Goal: Task Accomplishment & Management: Manage account settings

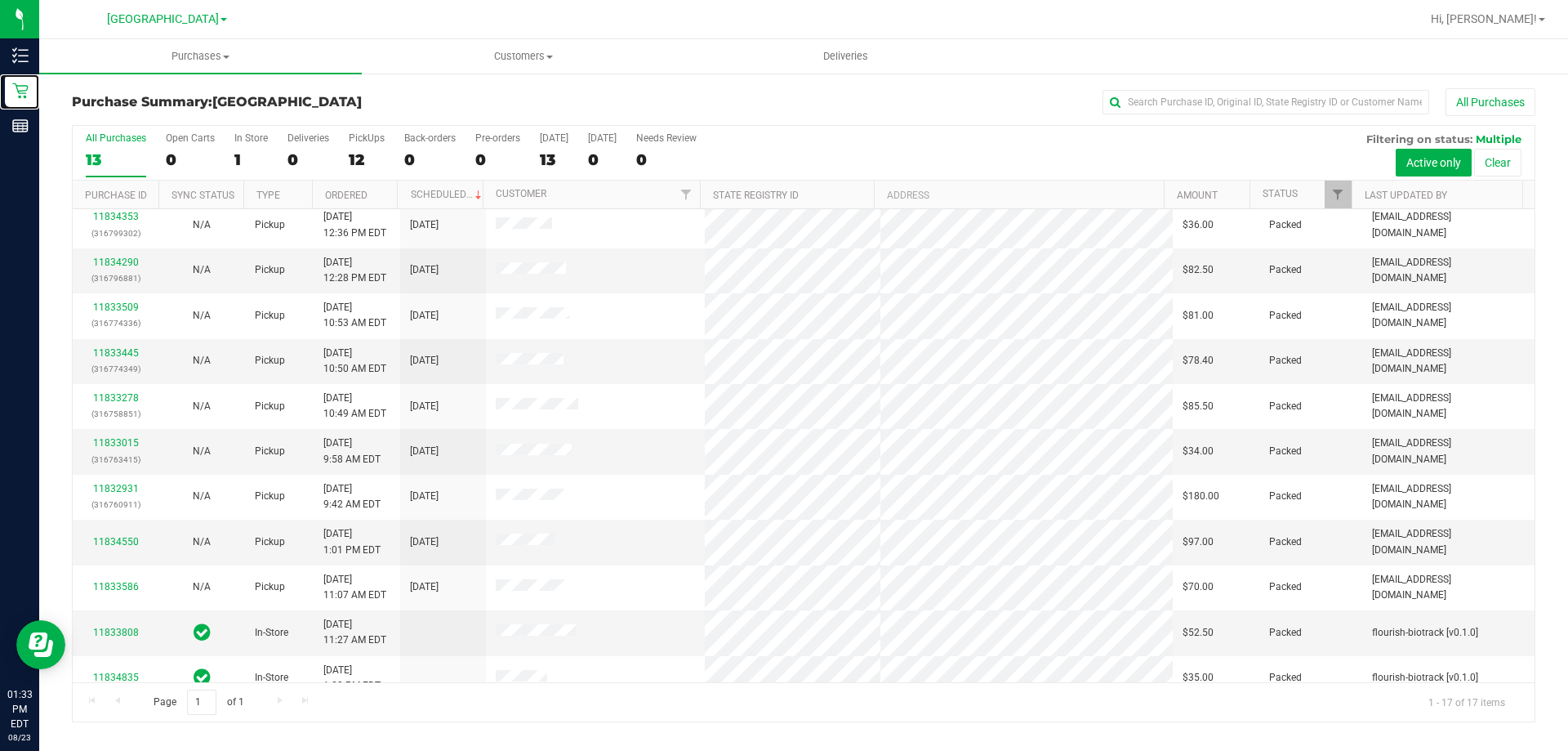
scroll to position [295, 0]
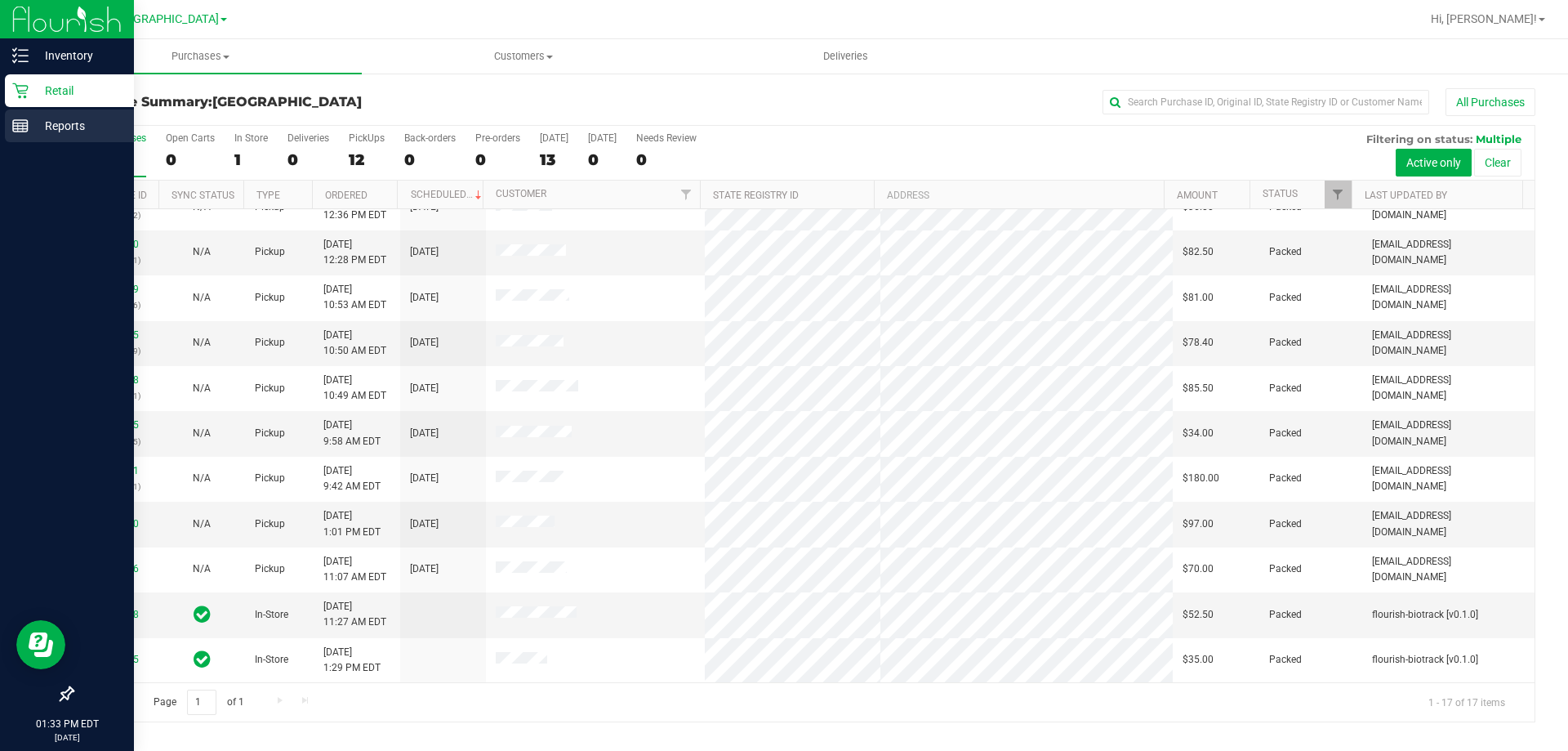
click at [65, 128] on p "Reports" at bounding box center [78, 126] width 98 height 20
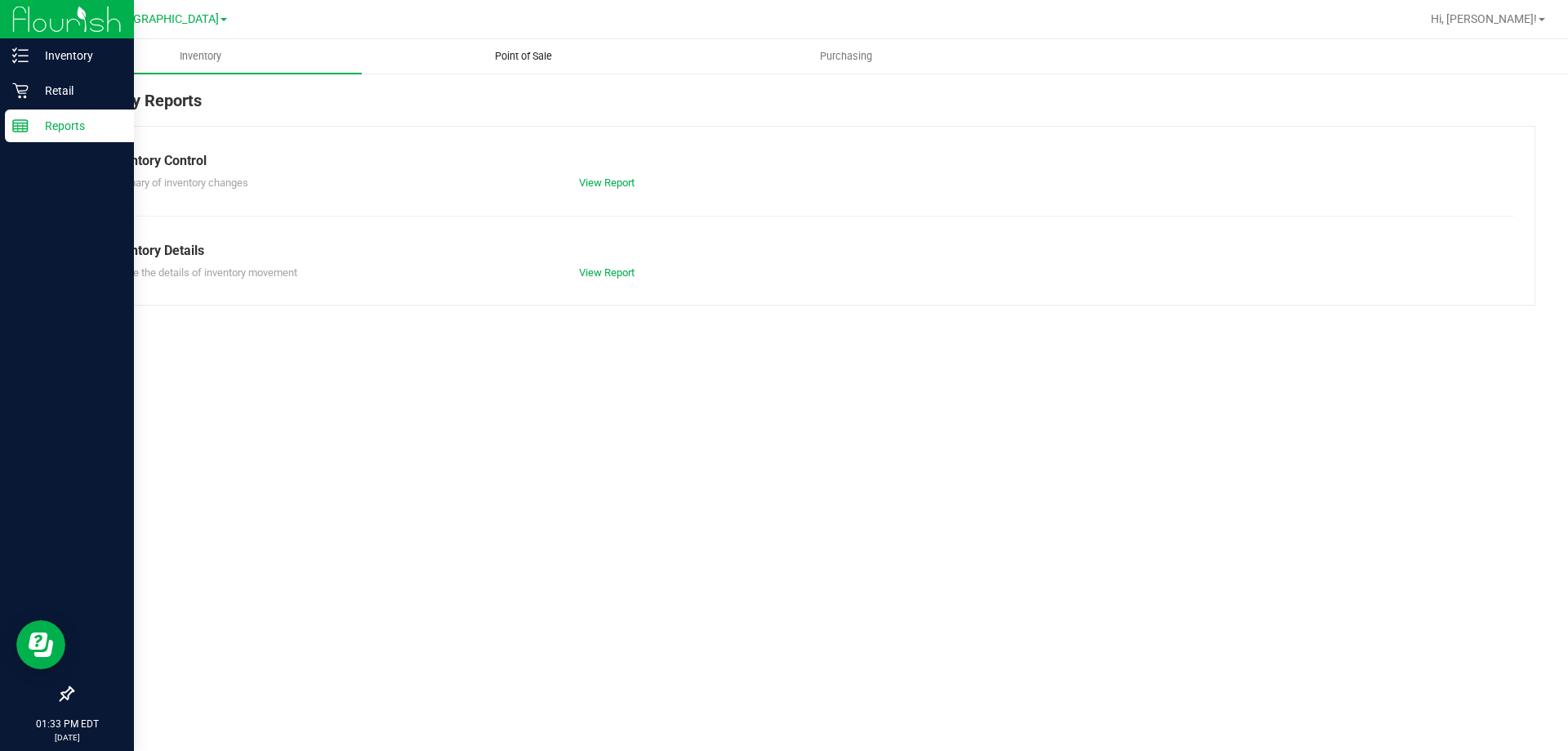
click at [535, 57] on span "Point of Sale" at bounding box center [523, 56] width 101 height 15
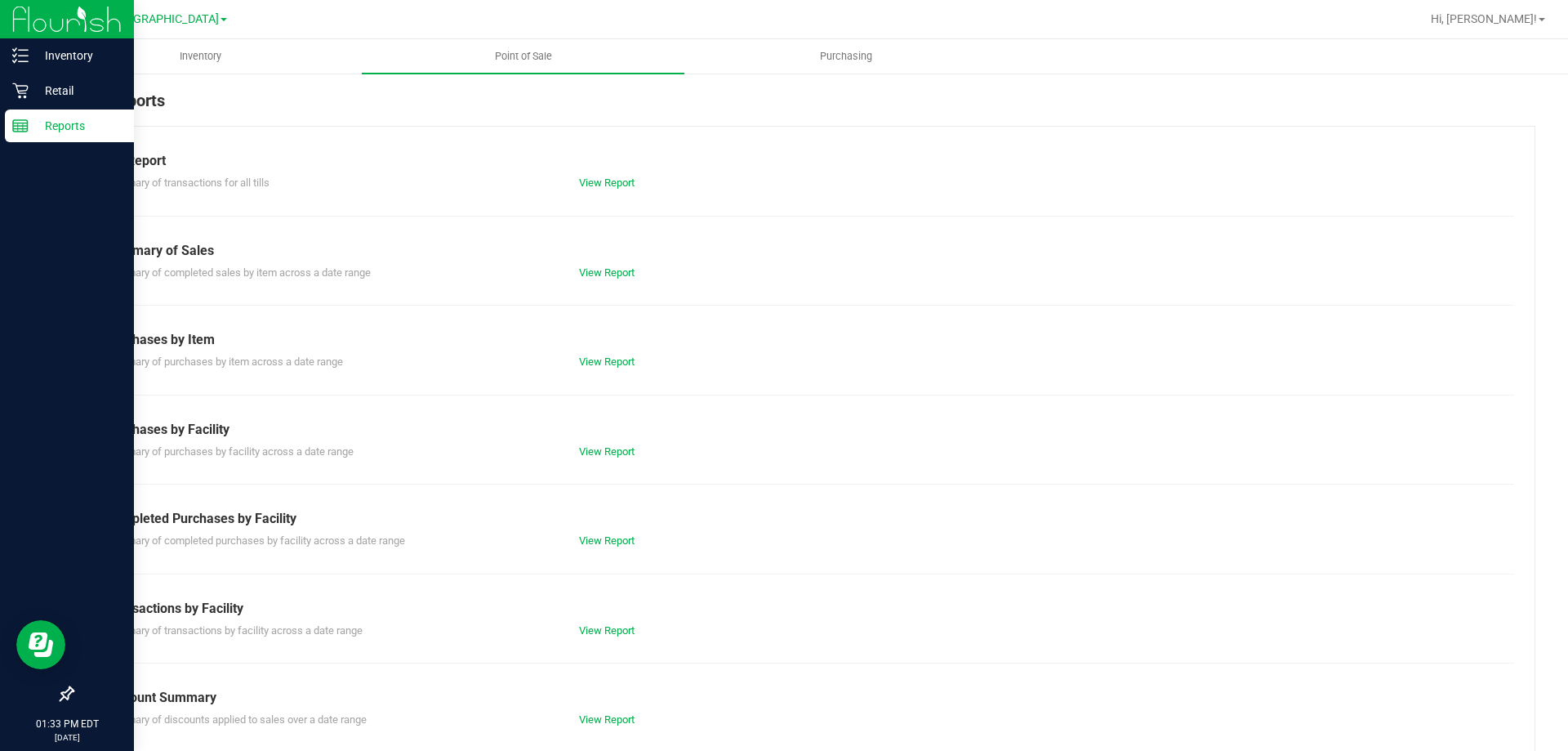
click at [573, 541] on div "View Report" at bounding box center [686, 540] width 237 height 16
click at [629, 536] on link "View Report" at bounding box center [607, 540] width 56 height 12
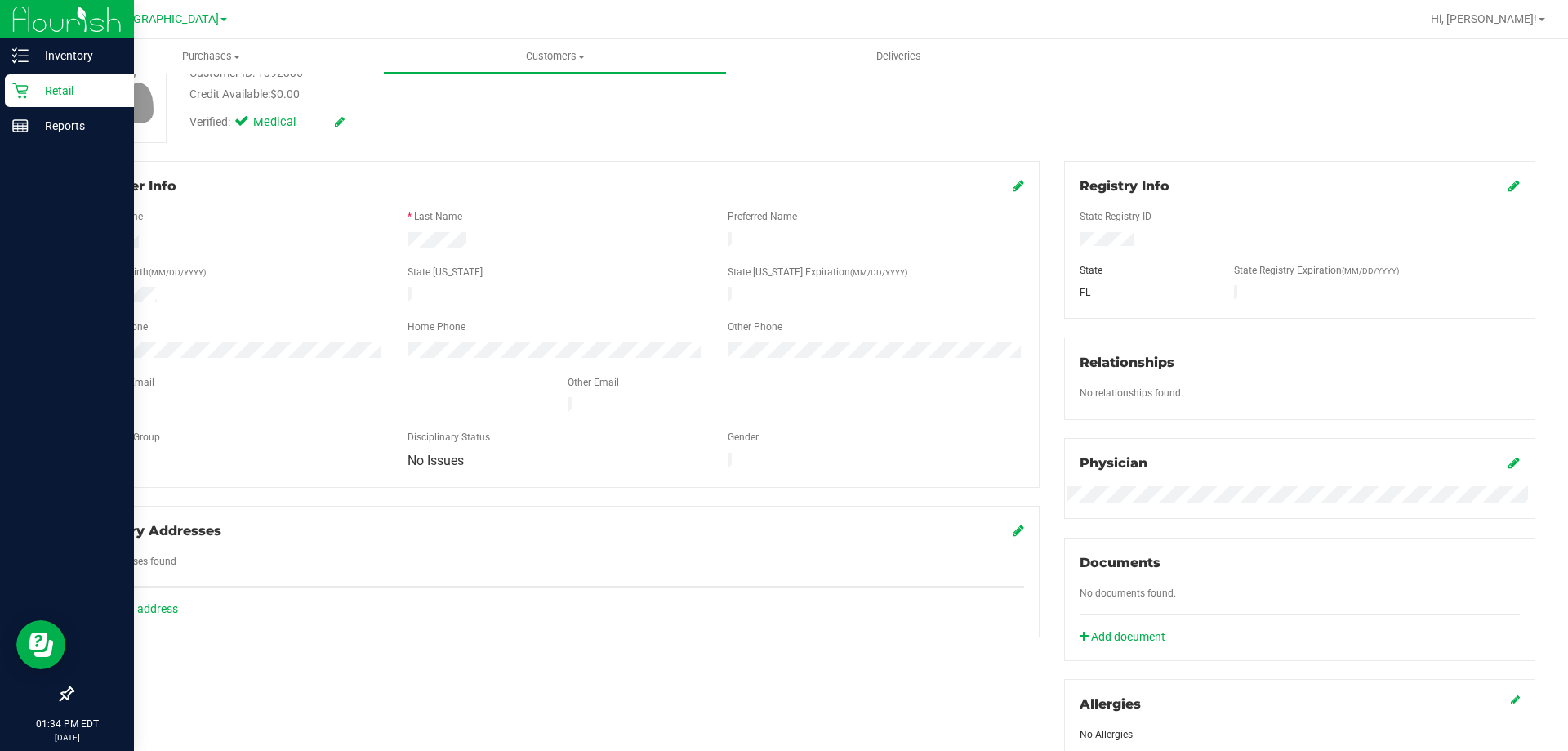
scroll to position [103, 0]
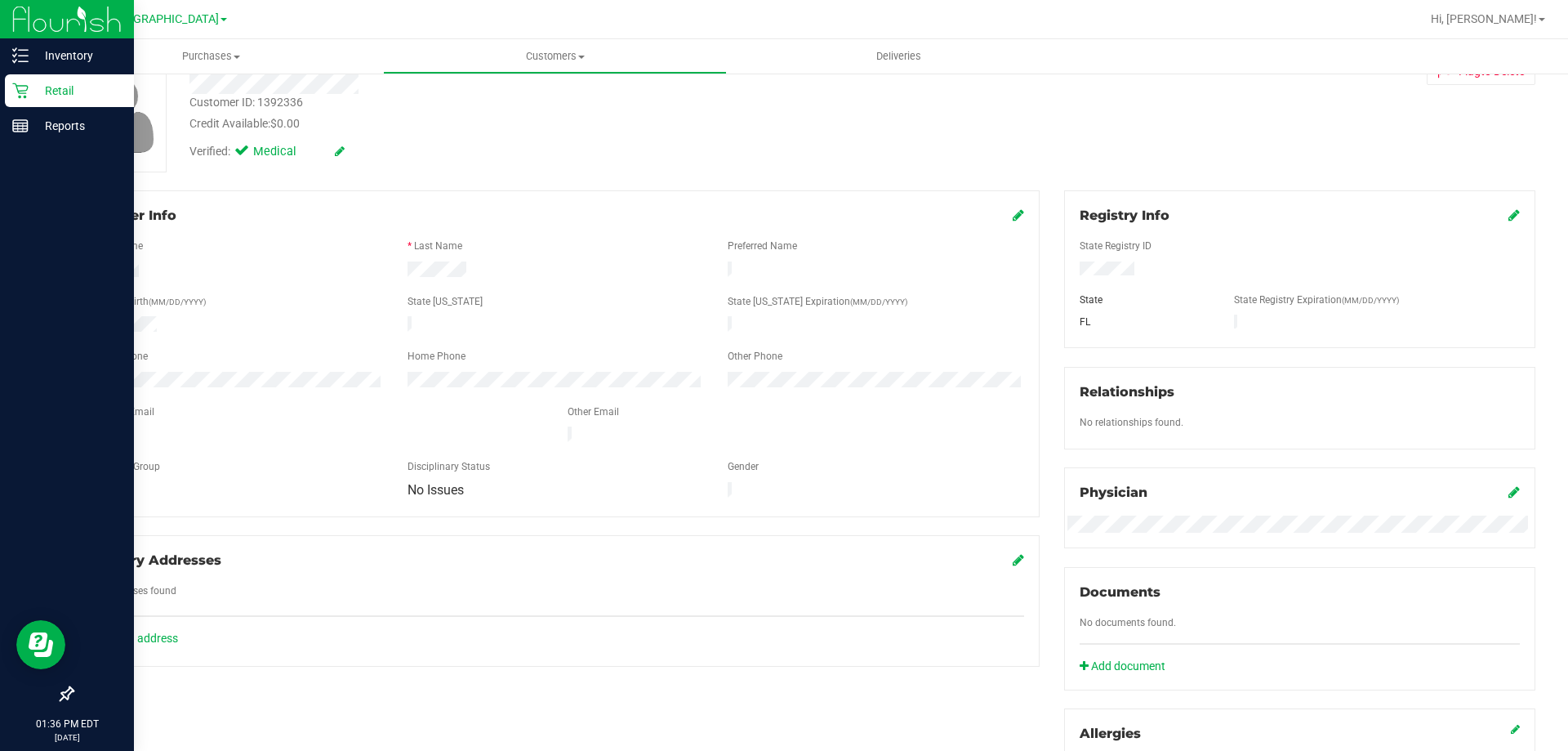
click at [62, 94] on p "Retail" at bounding box center [78, 91] width 98 height 20
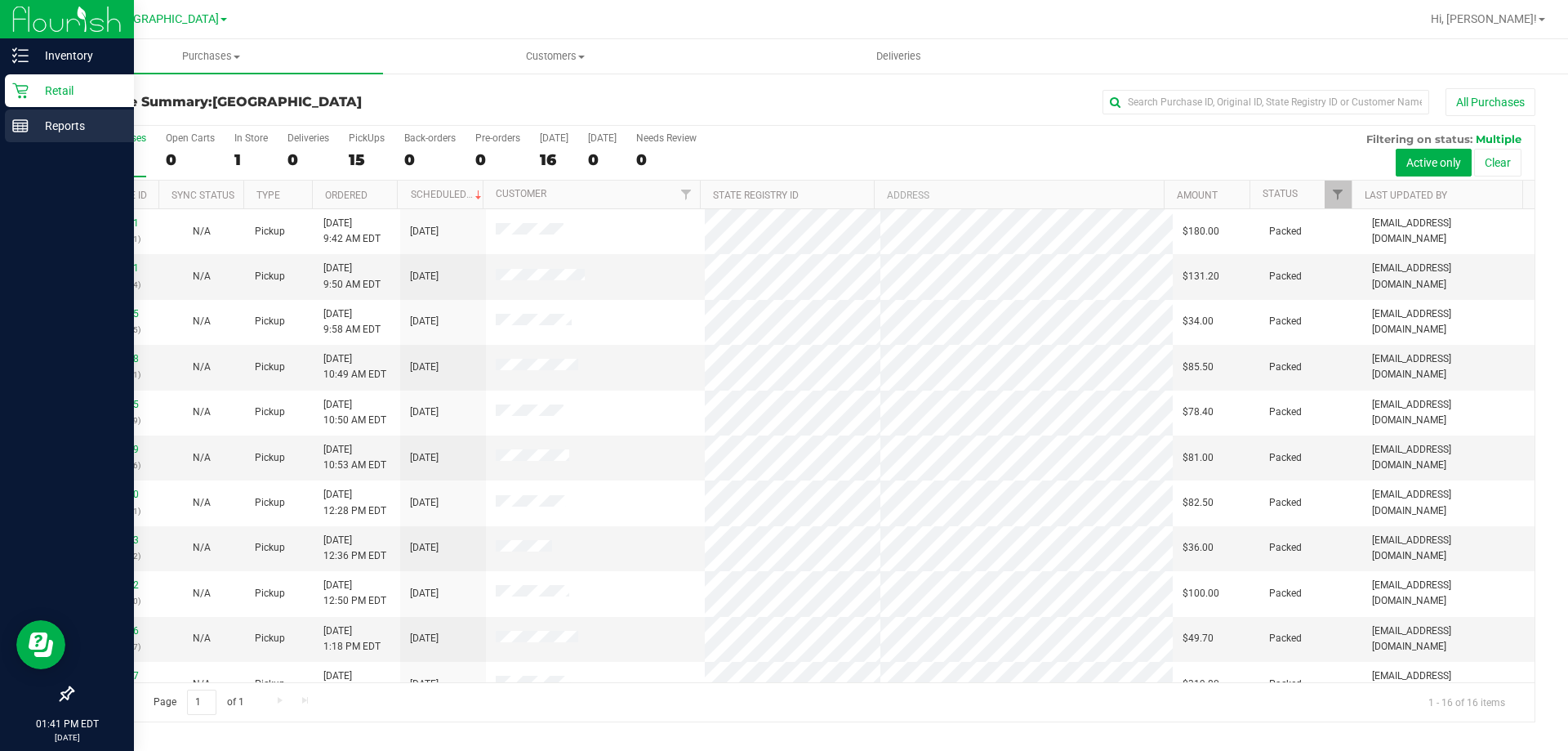
click at [21, 124] on icon at bounding box center [20, 125] width 16 height 16
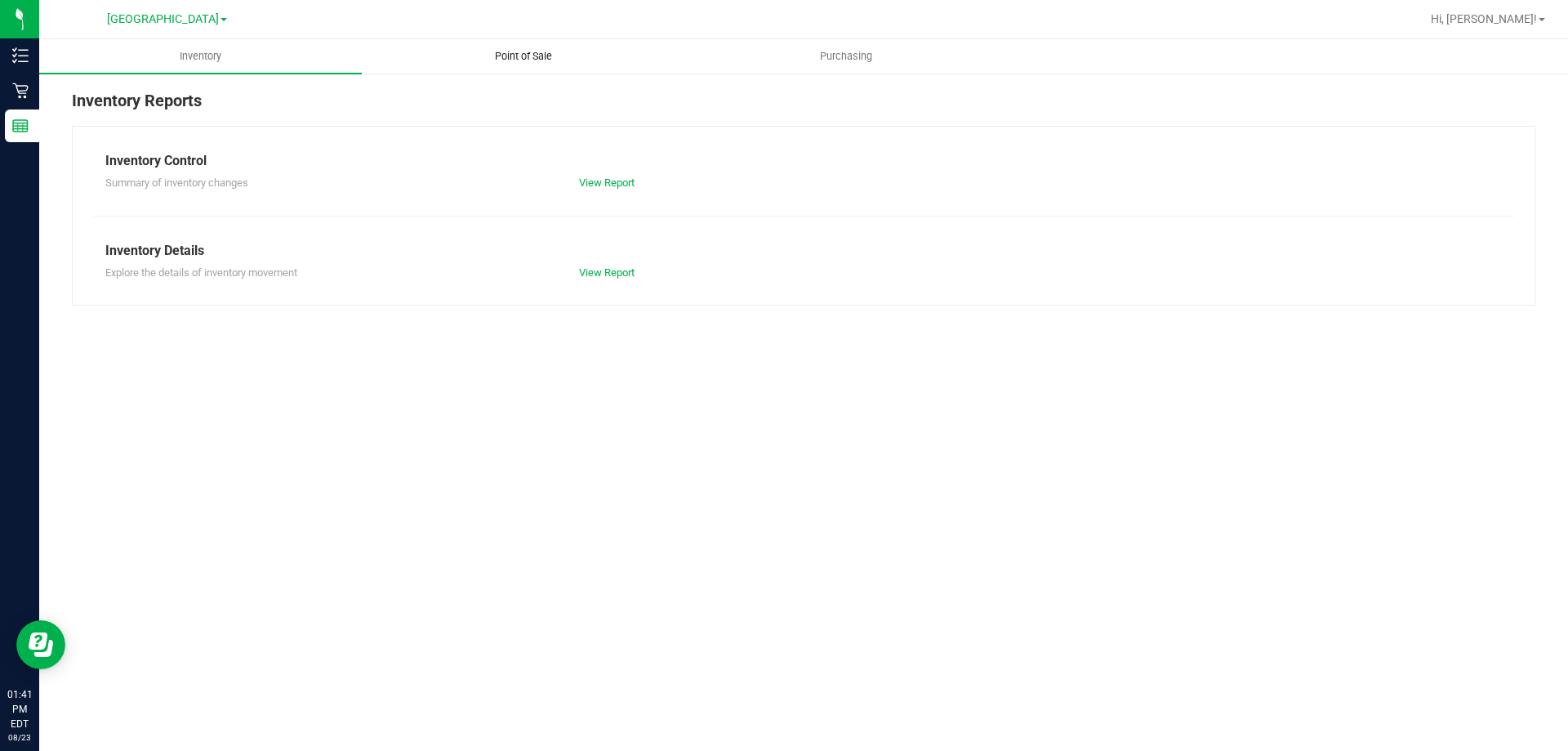
click at [554, 58] on span "Point of Sale" at bounding box center [523, 56] width 101 height 15
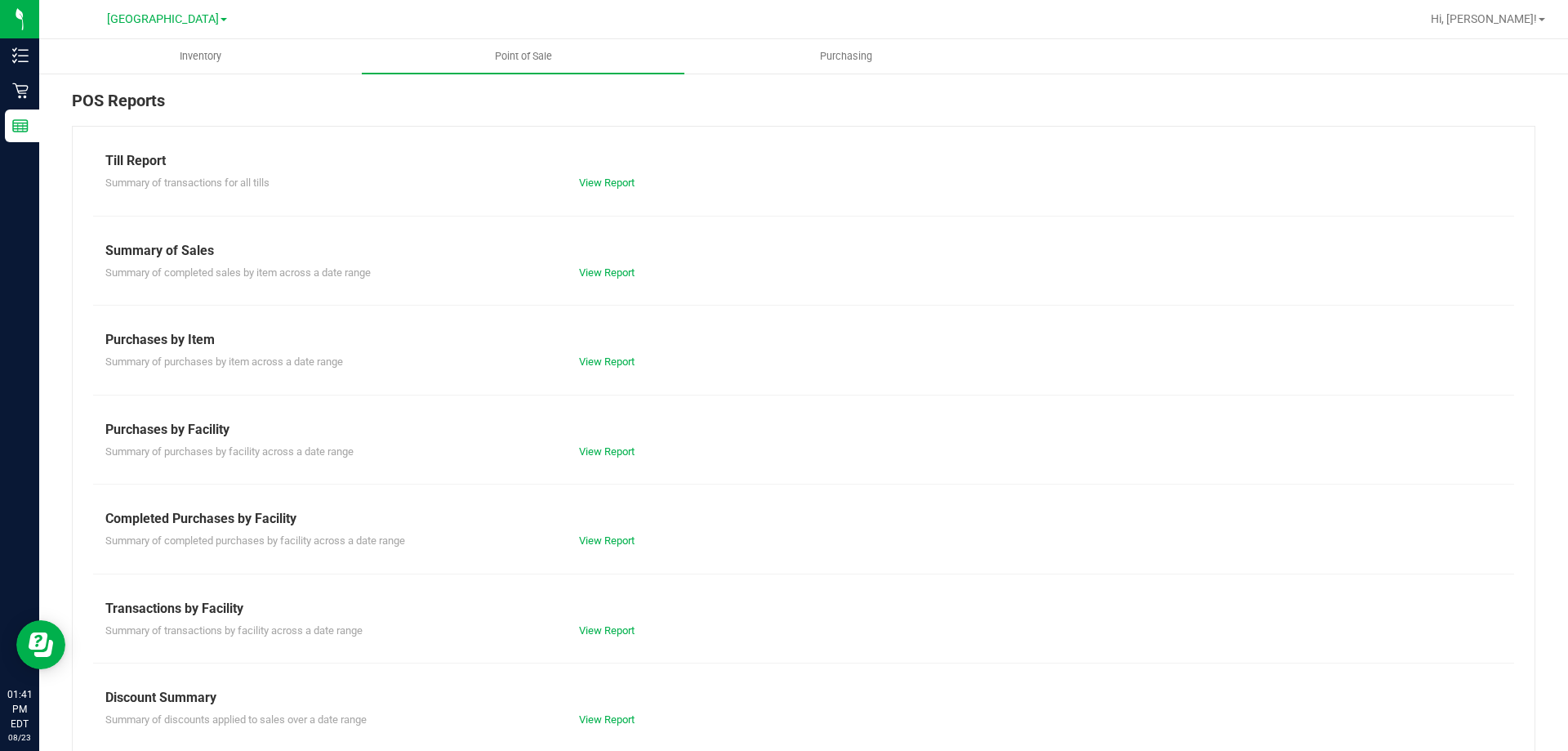
click at [605, 547] on div "View Report" at bounding box center [686, 540] width 237 height 16
click at [605, 541] on link "View Report" at bounding box center [607, 540] width 56 height 12
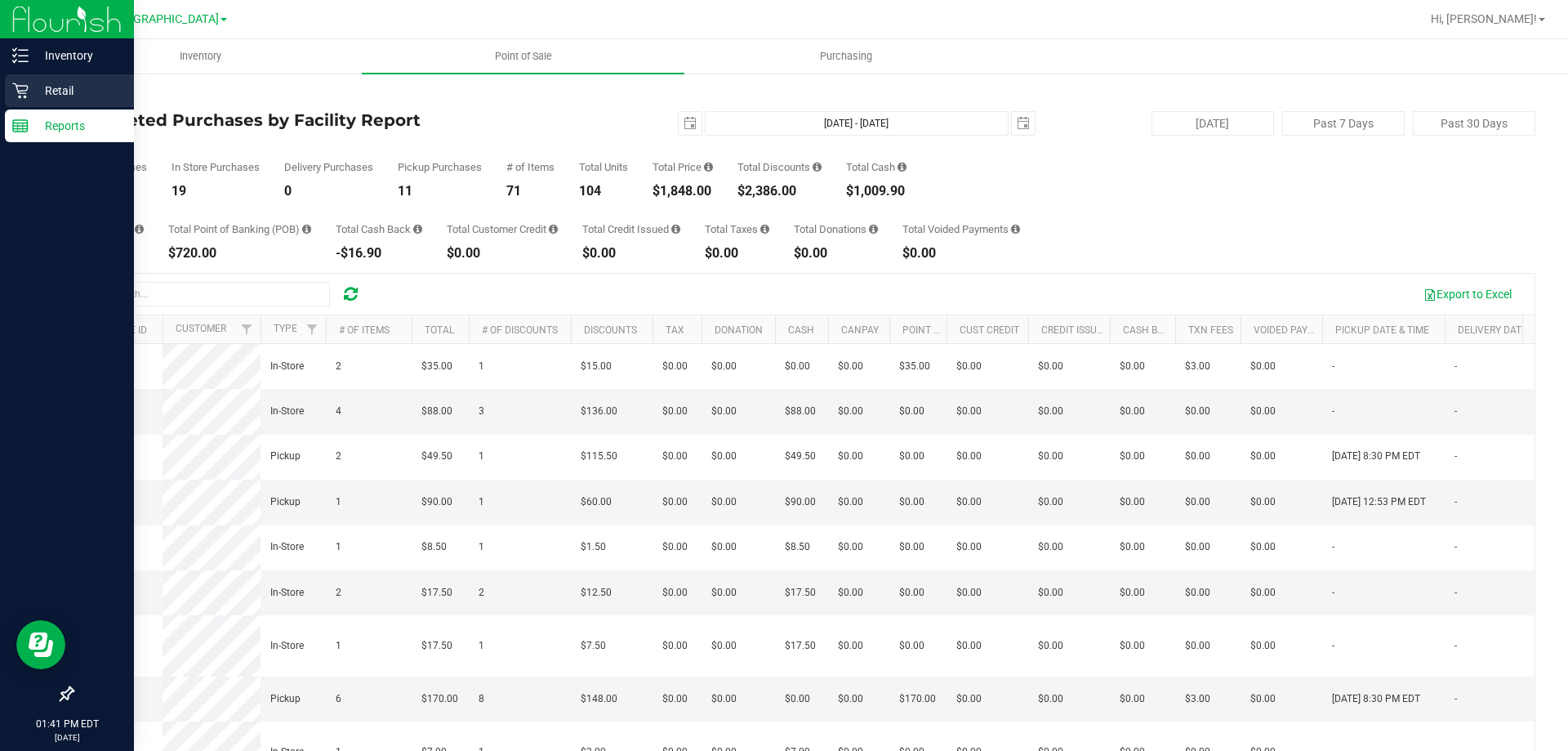
click at [36, 82] on p "Retail" at bounding box center [78, 91] width 98 height 20
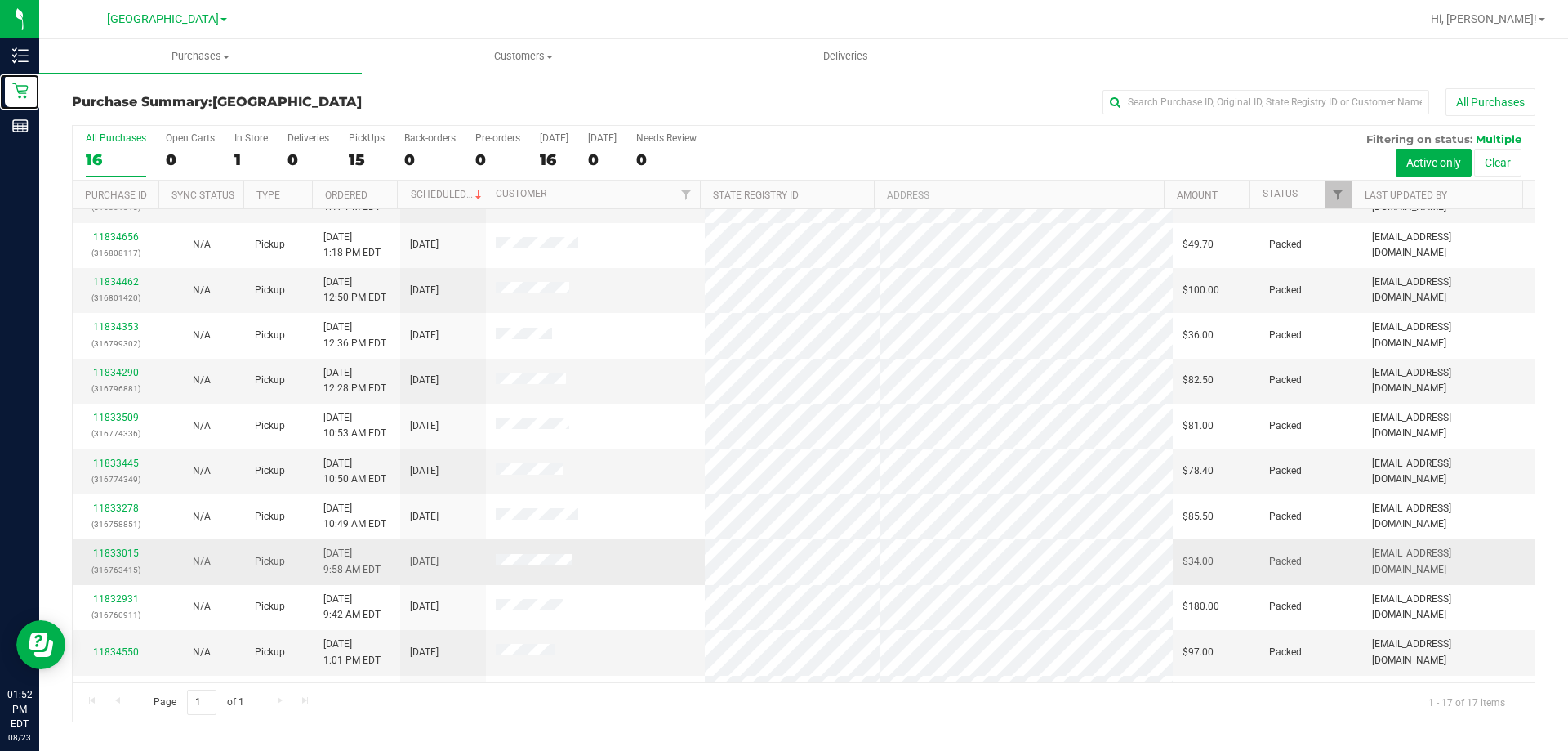
scroll to position [295, 0]
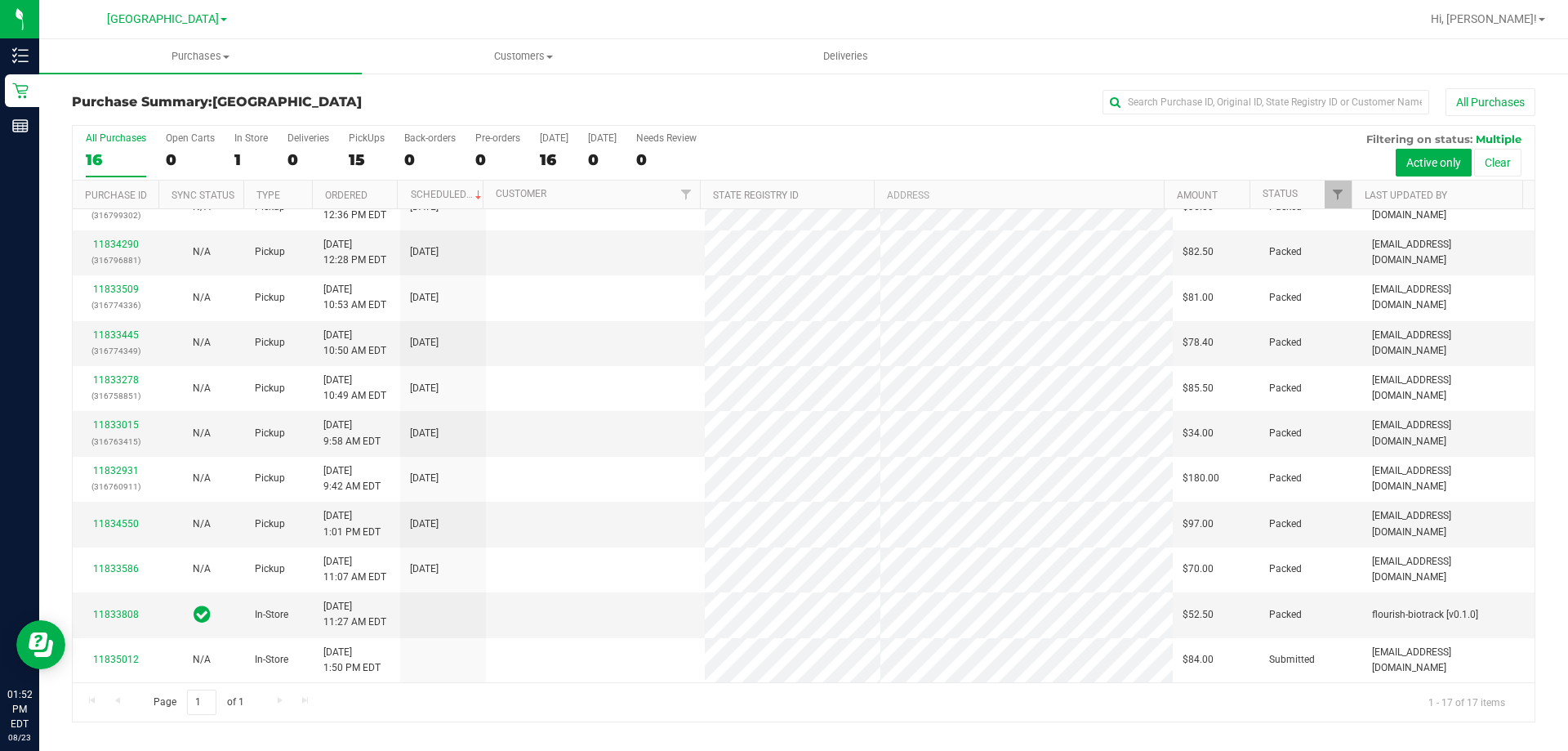
click at [110, 366] on td "11833445 (316774349)" at bounding box center [115, 343] width 86 height 45
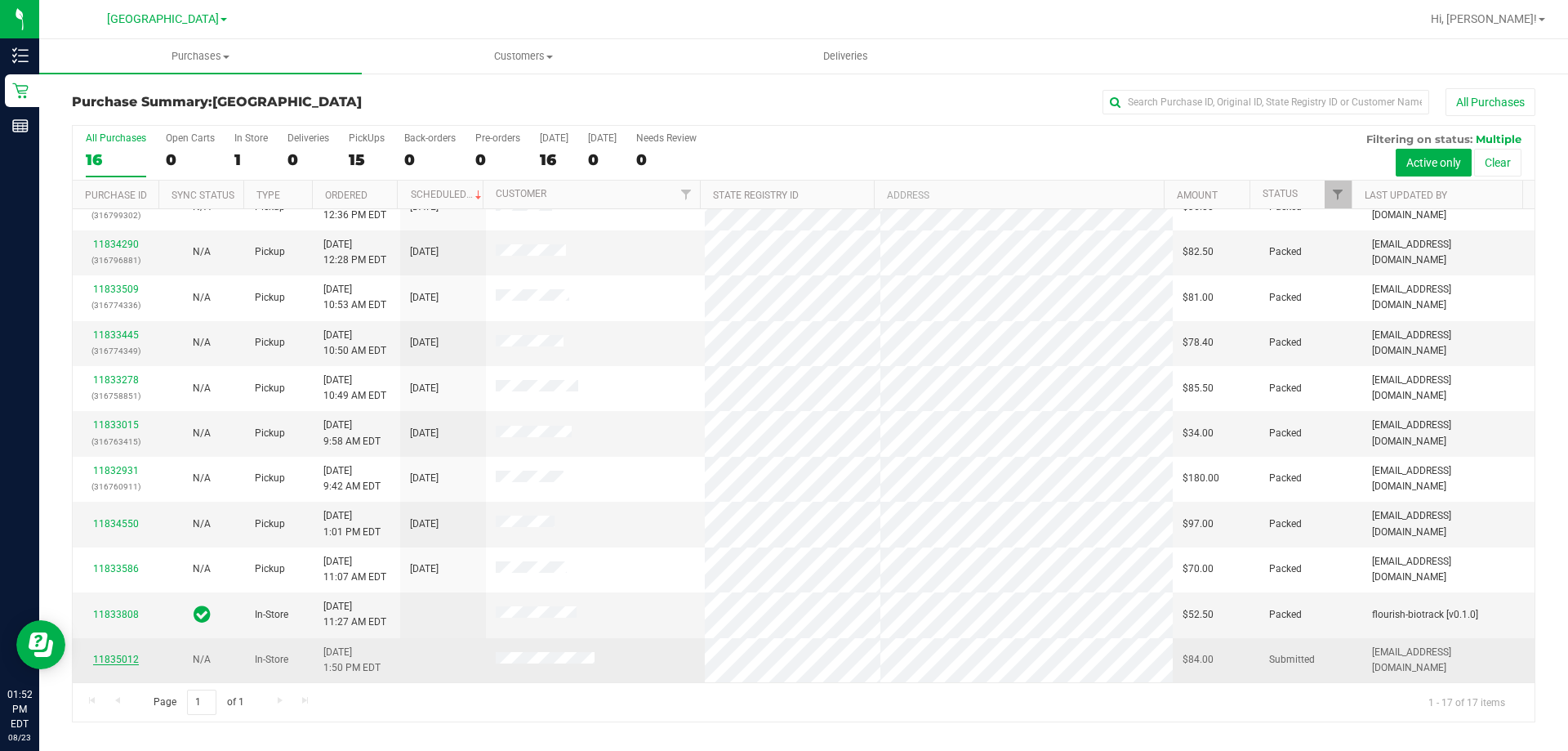
click at [121, 659] on link "11835012" at bounding box center [116, 658] width 46 height 11
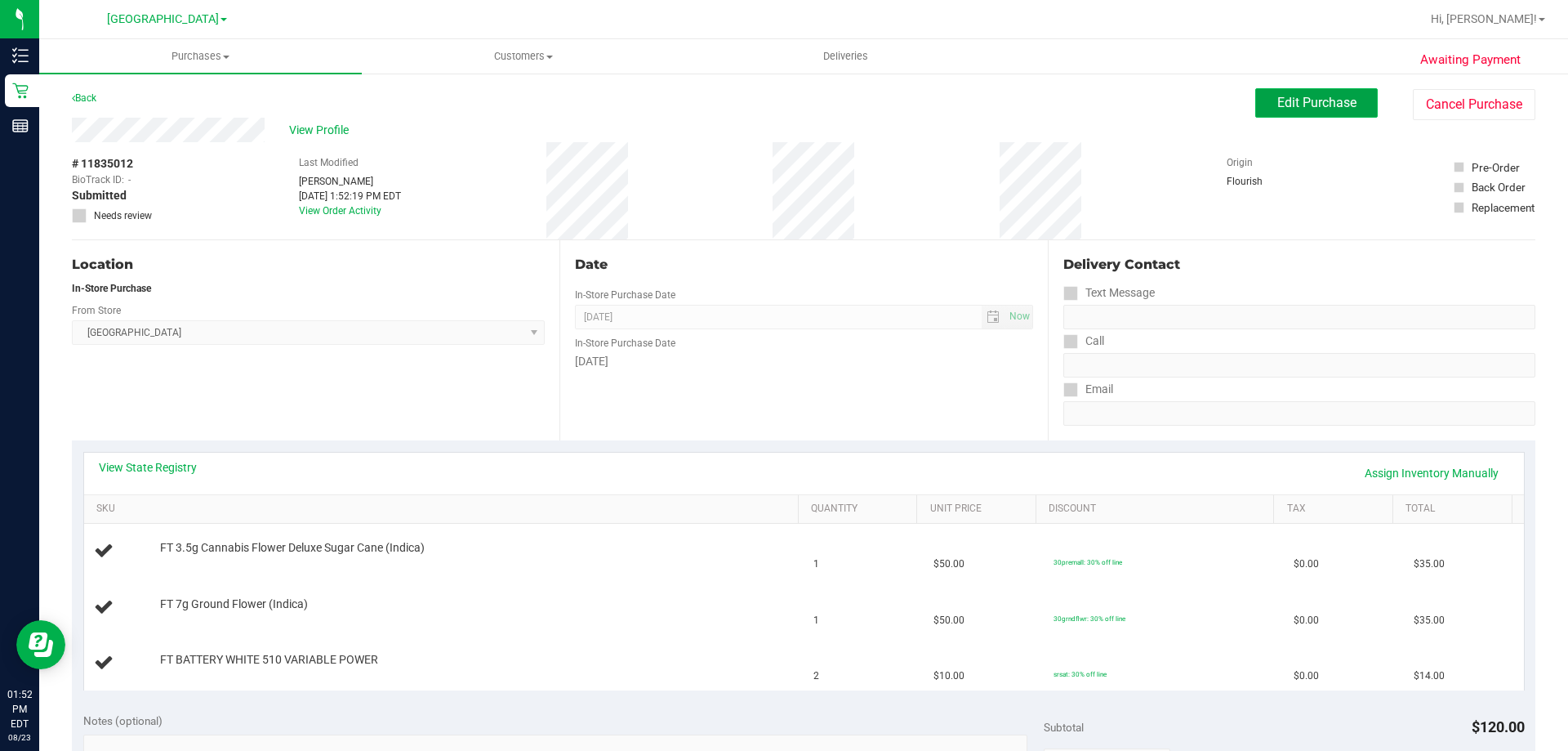
click at [1309, 111] on button "Edit Purchase" at bounding box center [1316, 103] width 122 height 30
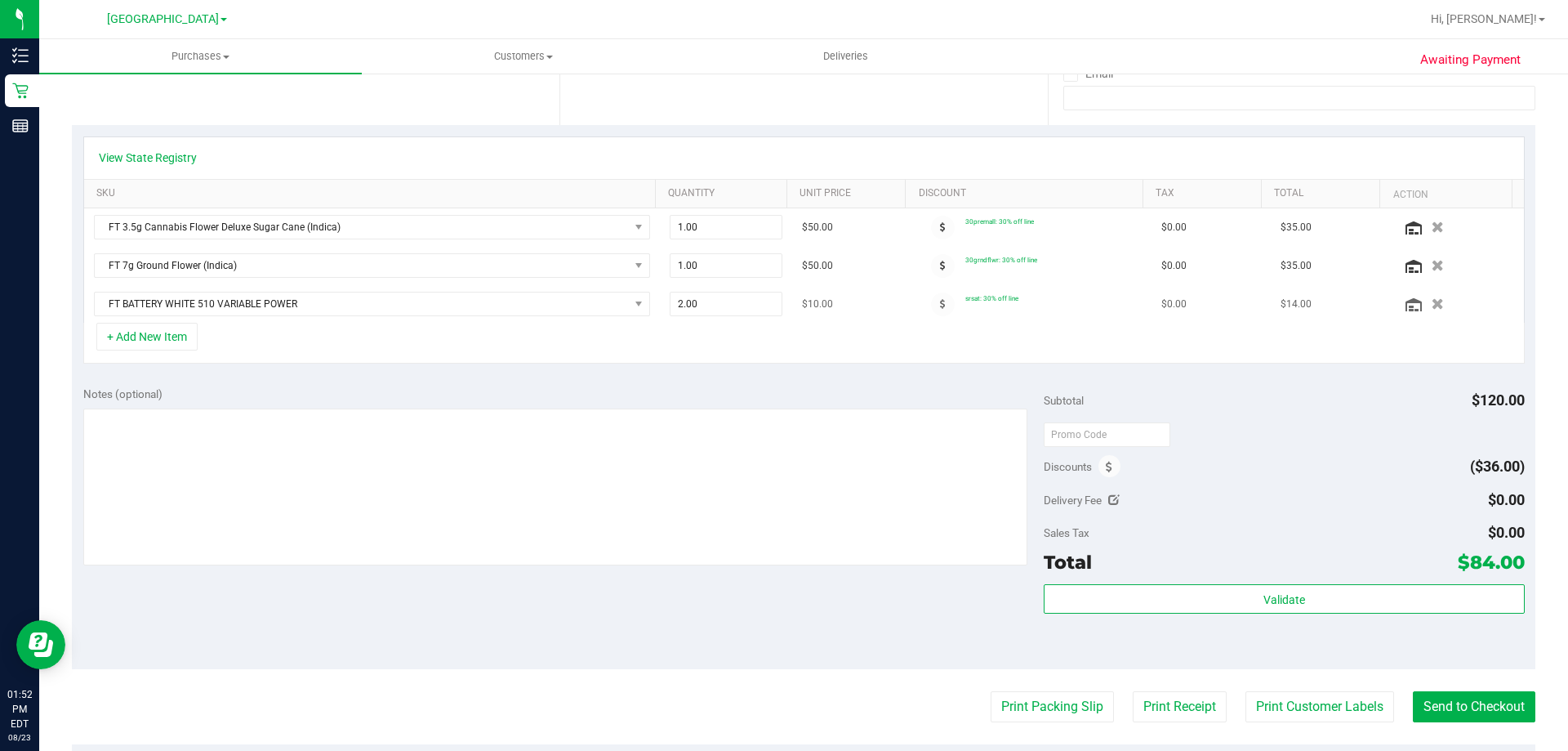
scroll to position [326, 0]
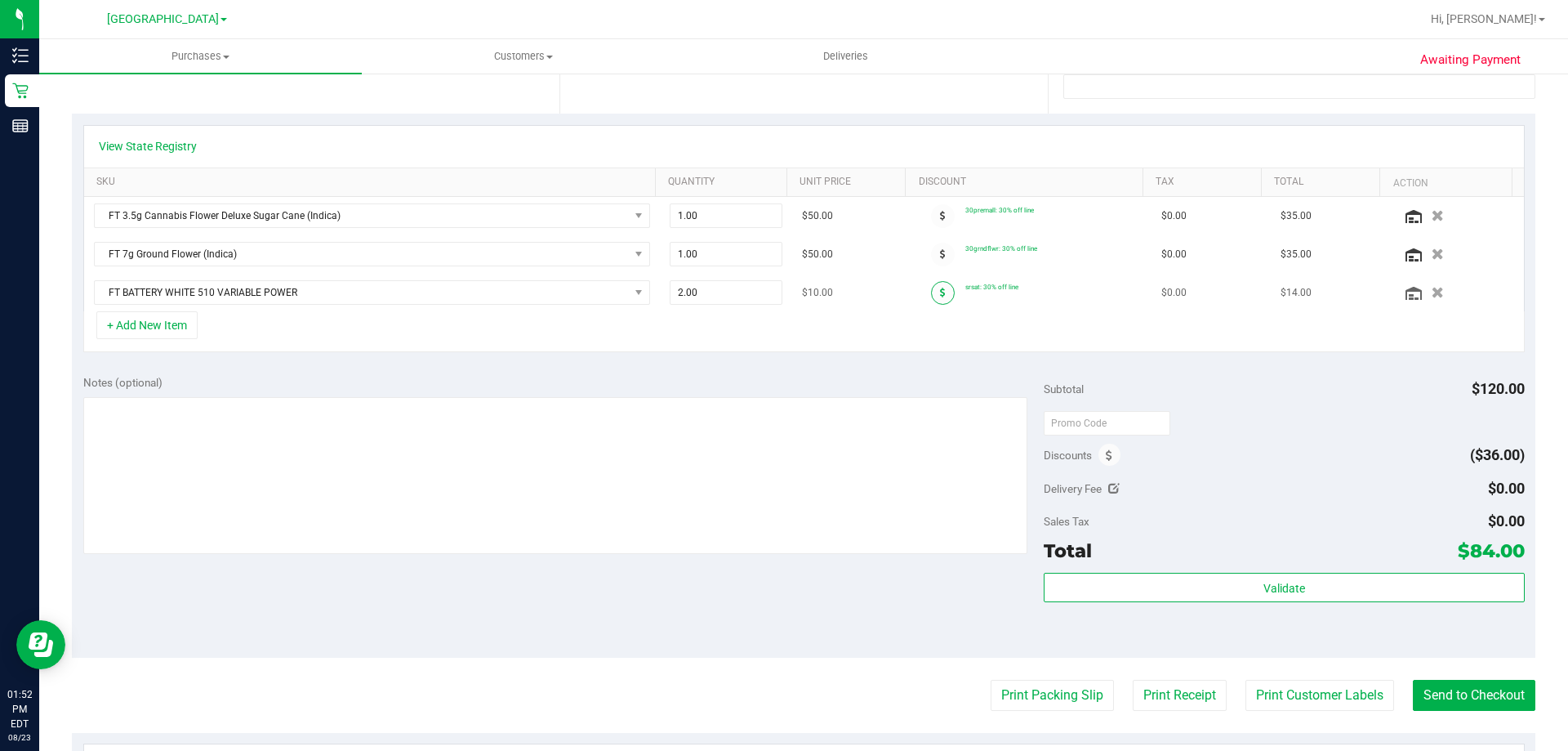
click at [940, 287] on icon at bounding box center [943, 292] width 6 height 10
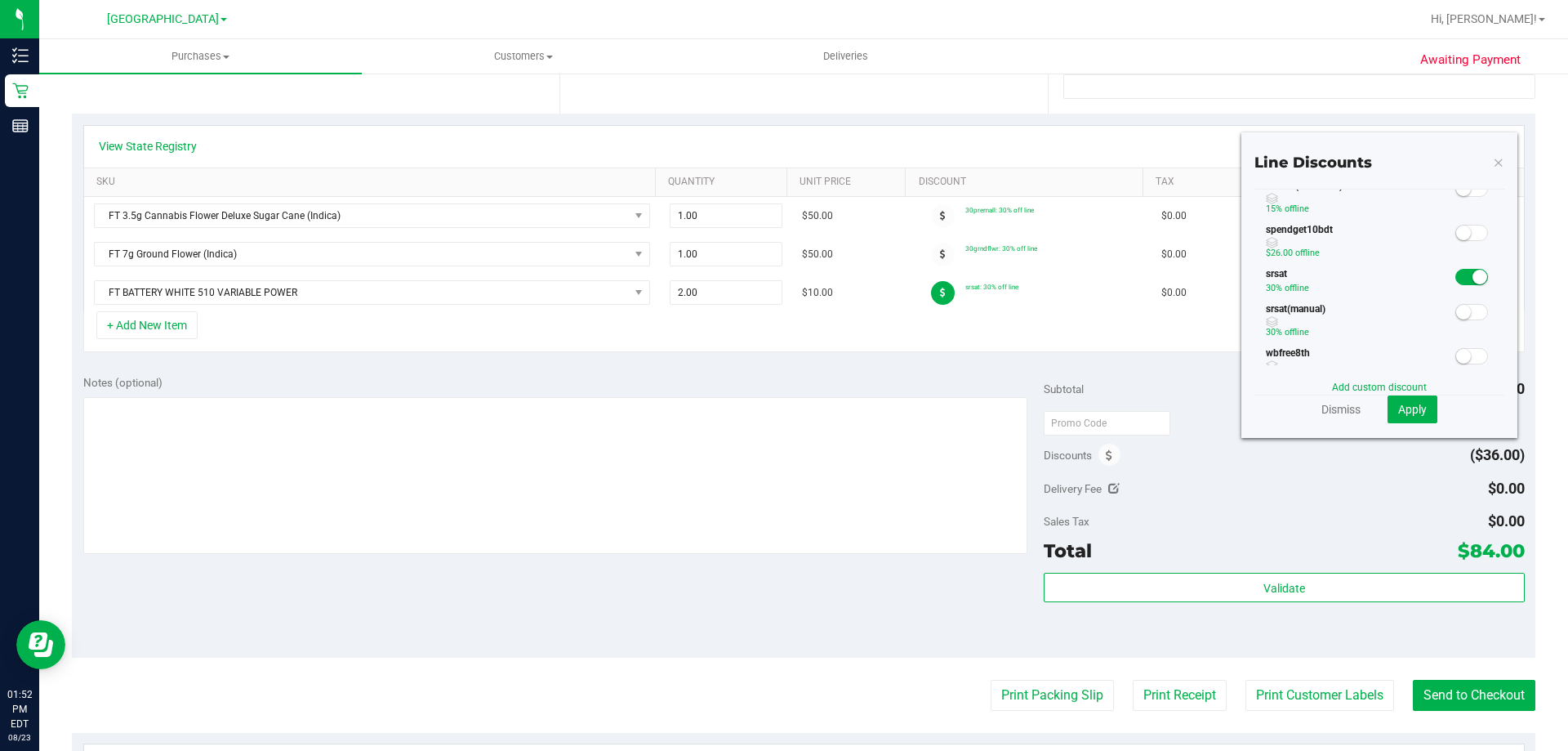
scroll to position [239, 0]
click at [1457, 272] on small at bounding box center [1464, 270] width 15 height 15
click at [1407, 410] on span "Apply" at bounding box center [1413, 409] width 29 height 13
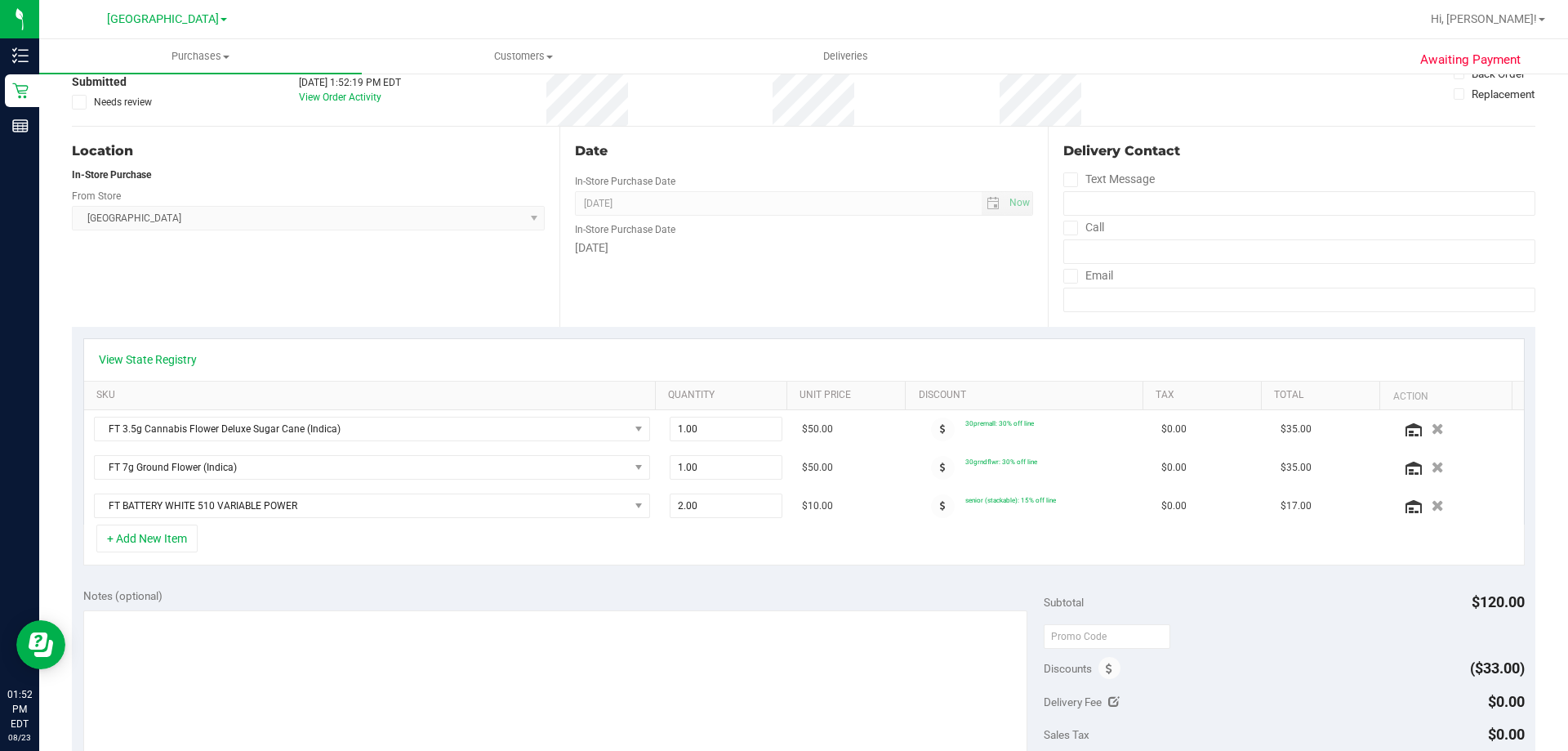
scroll to position [0, 0]
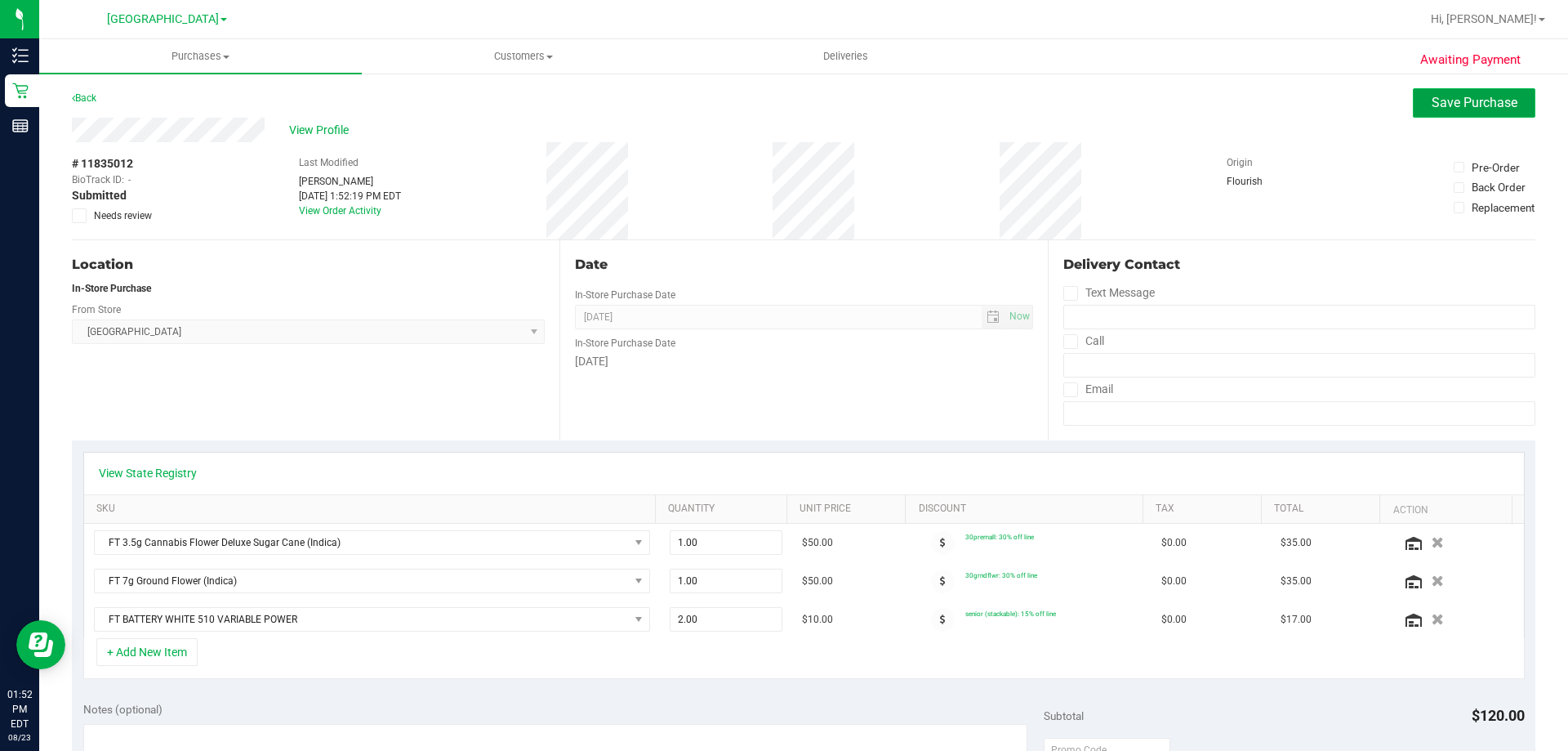
click at [1450, 98] on button "Save Purchase" at bounding box center [1473, 103] width 122 height 30
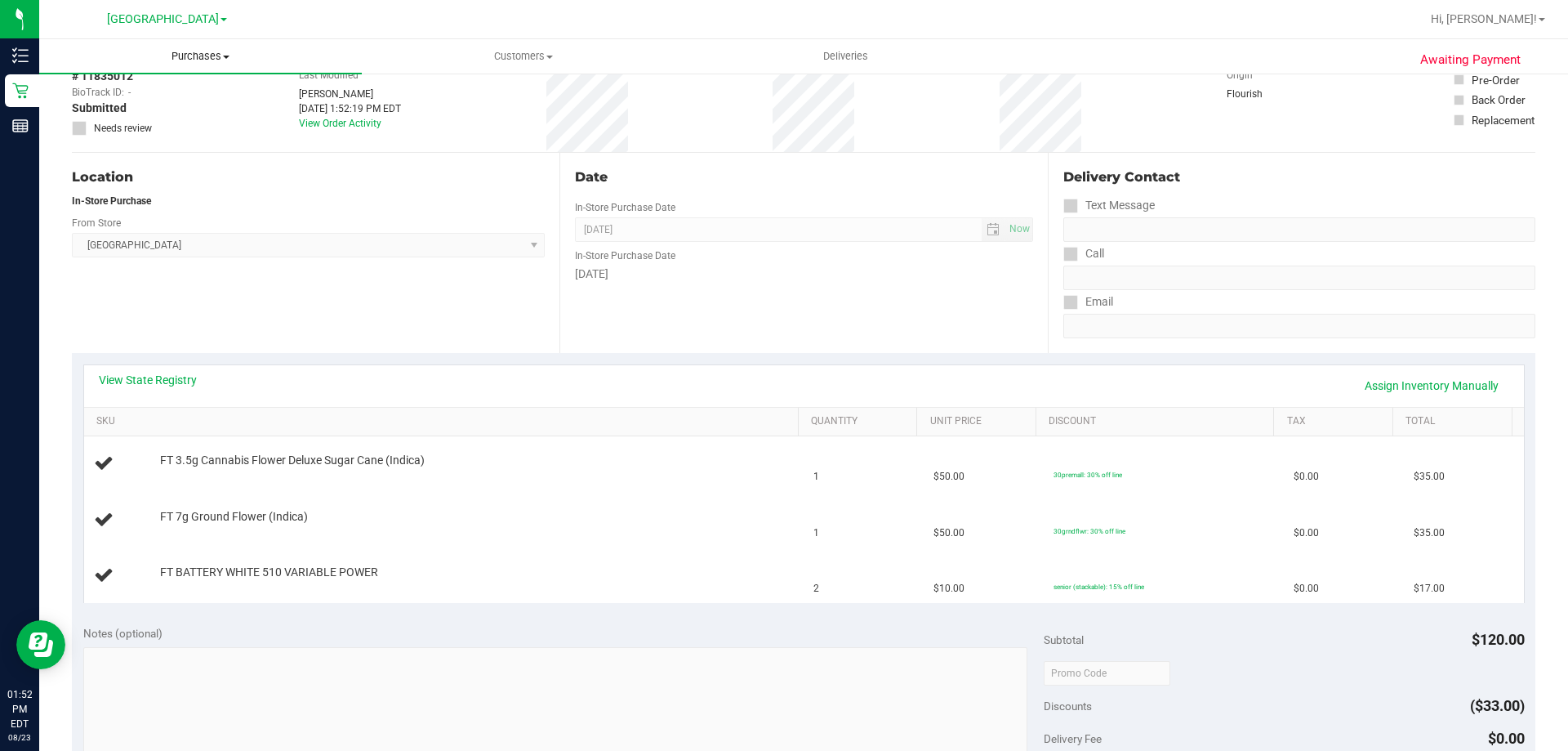
scroll to position [82, 0]
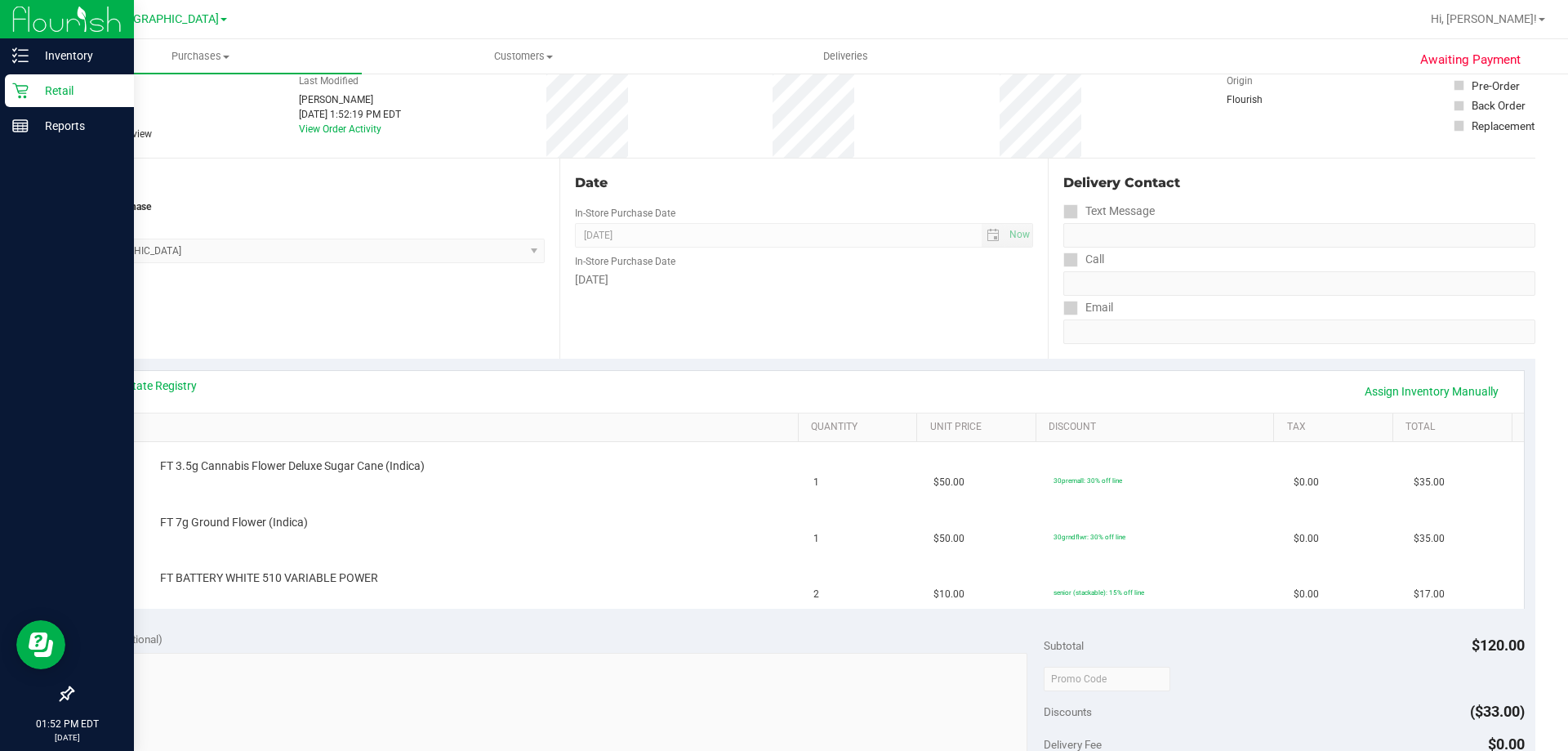
click at [26, 82] on div "Retail" at bounding box center [70, 91] width 129 height 33
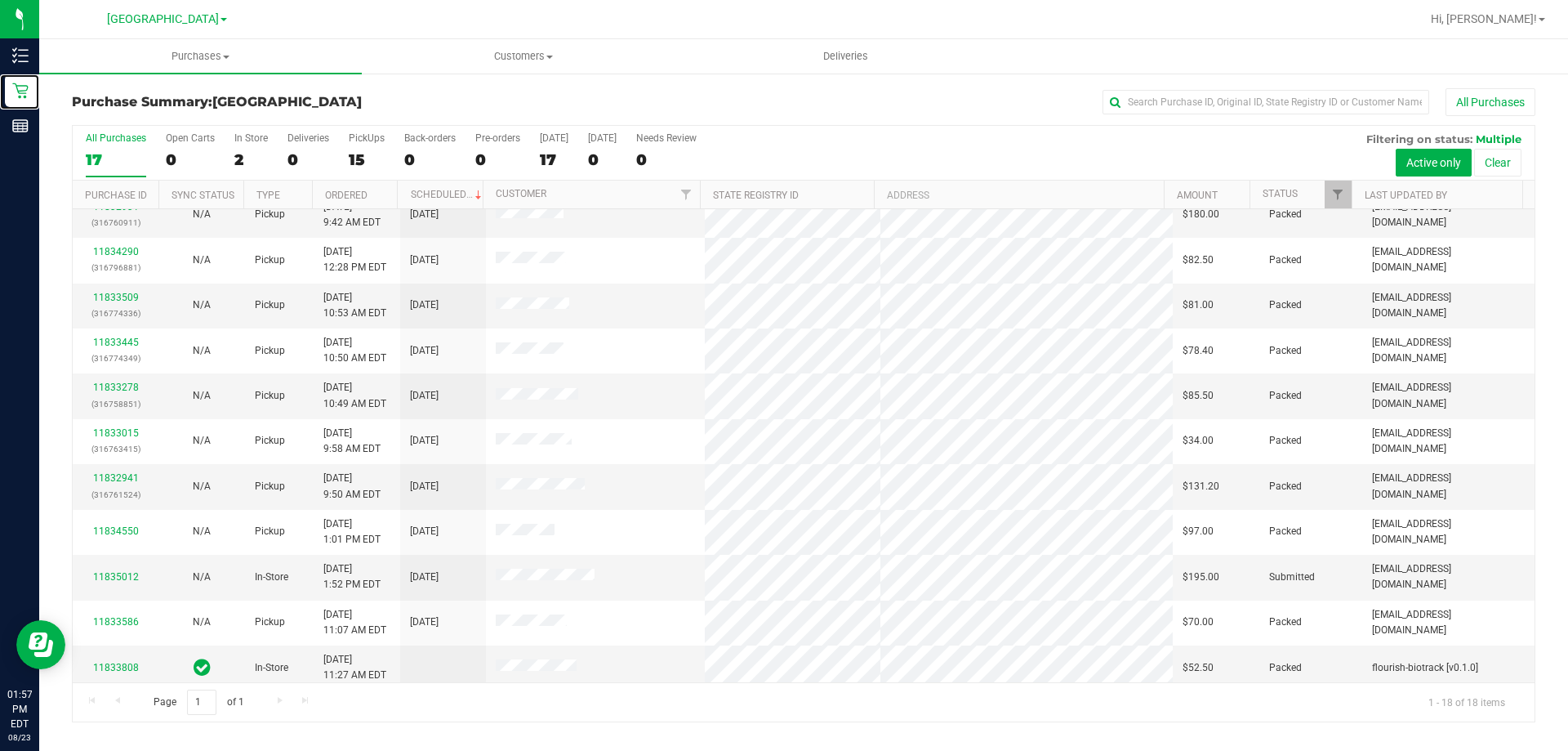
scroll to position [340, 0]
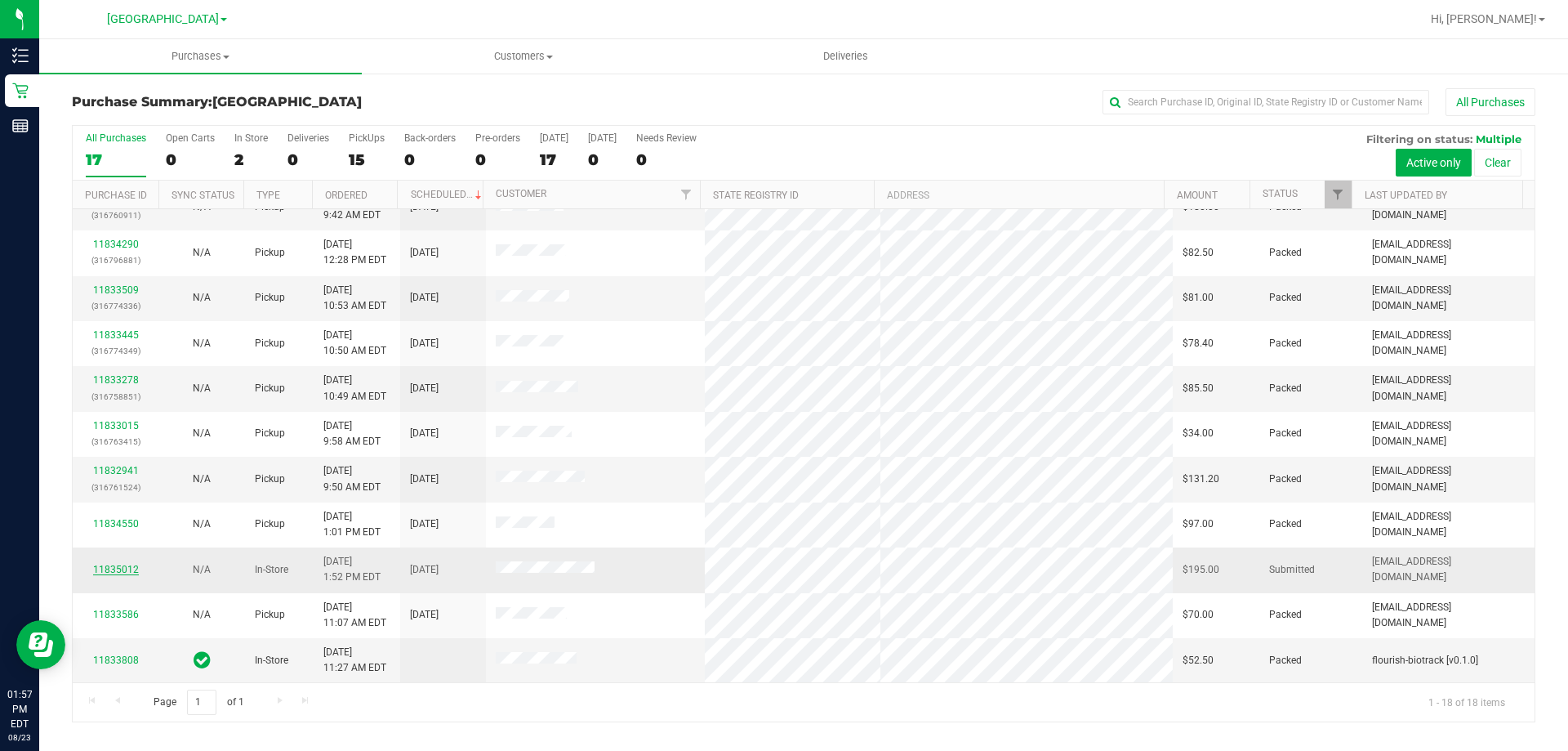
click at [122, 570] on link "11835012" at bounding box center [116, 569] width 46 height 11
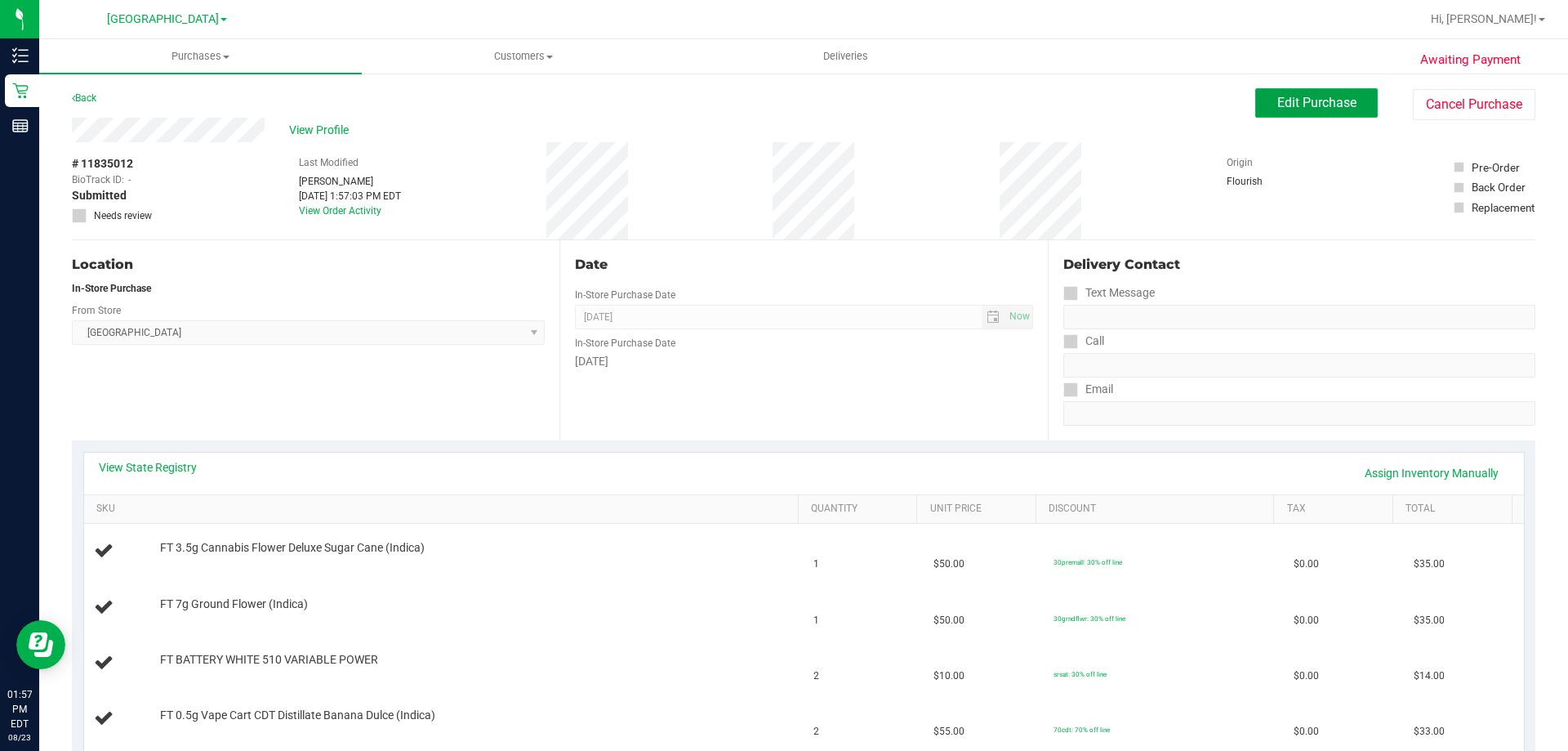
click at [1335, 90] on button "Edit Purchase" at bounding box center [1316, 103] width 122 height 30
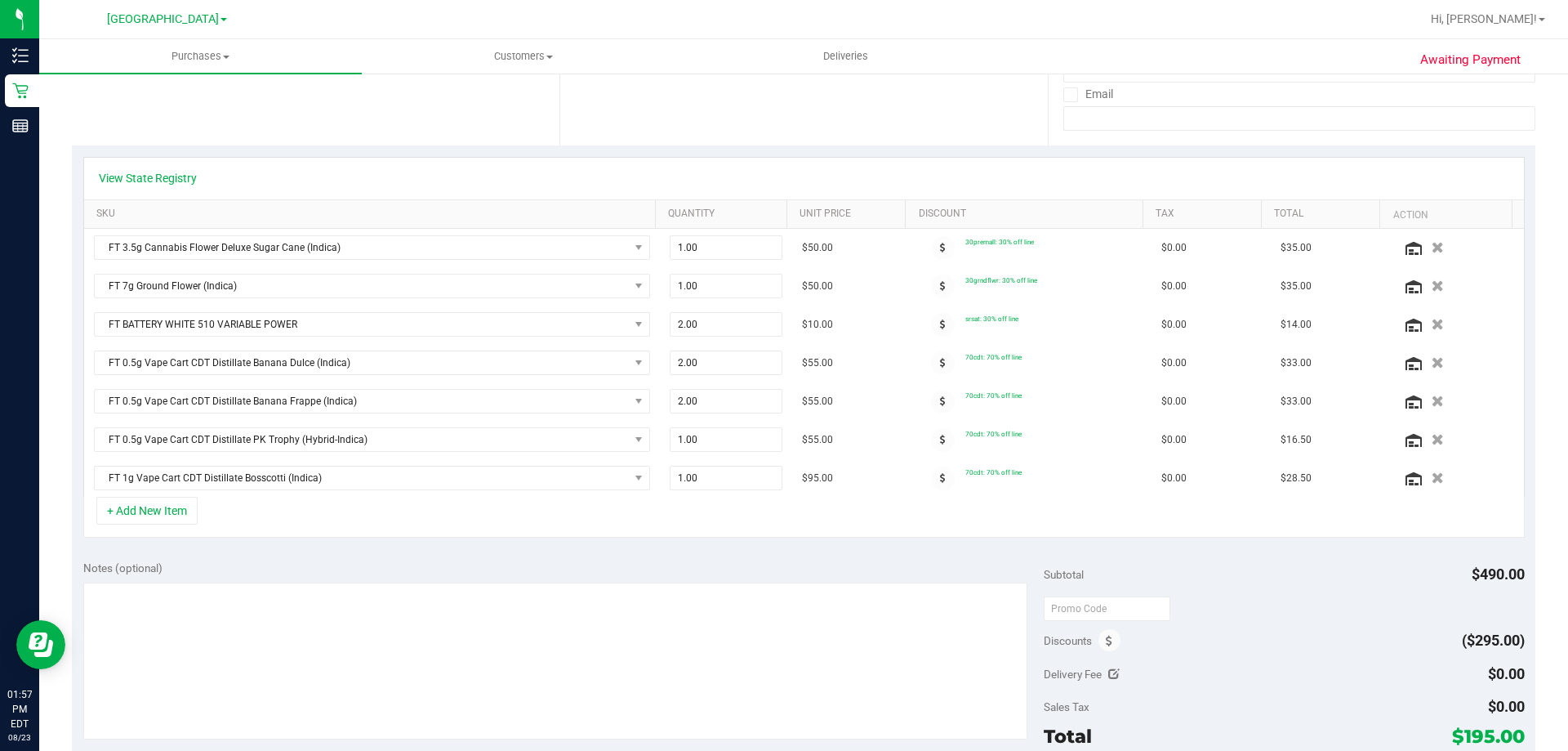
scroll to position [326, 0]
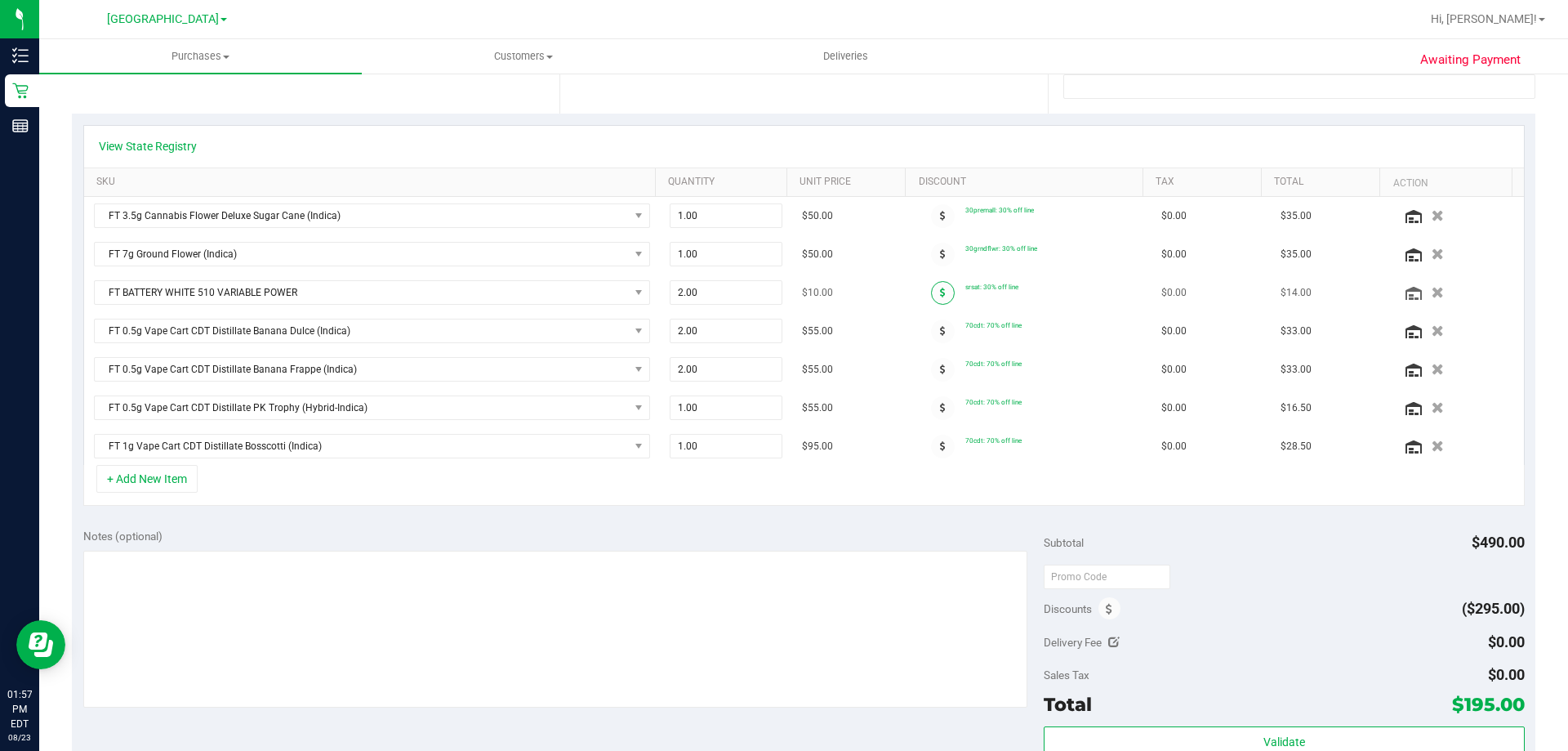
click at [931, 289] on span at bounding box center [943, 292] width 24 height 24
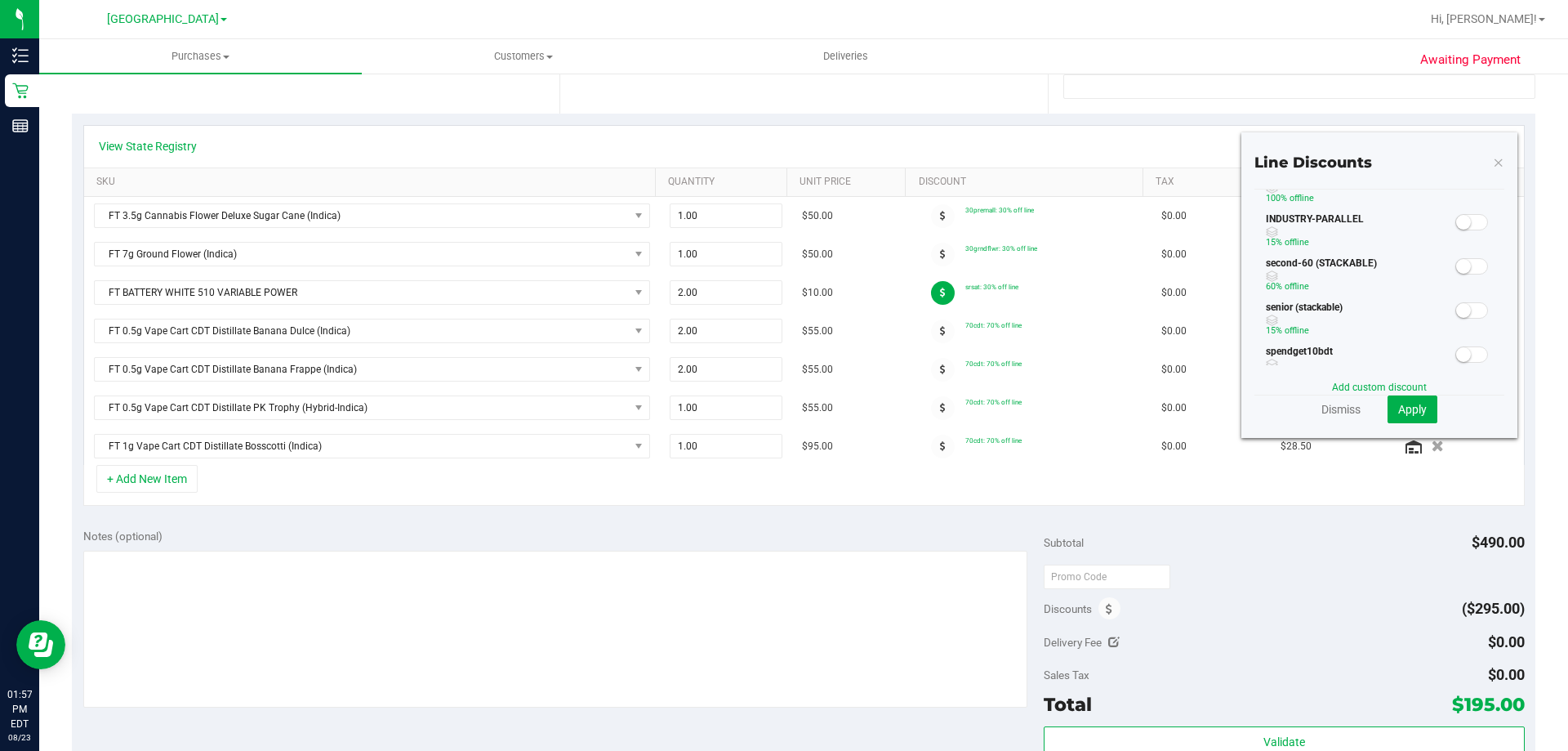
scroll to position [245, 0]
drag, startPoint x: 1461, startPoint y: 263, endPoint x: 1470, endPoint y: 285, distance: 23.8
click at [1464, 261] on span at bounding box center [1471, 264] width 33 height 16
click at [1405, 411] on span "Apply" at bounding box center [1413, 409] width 29 height 13
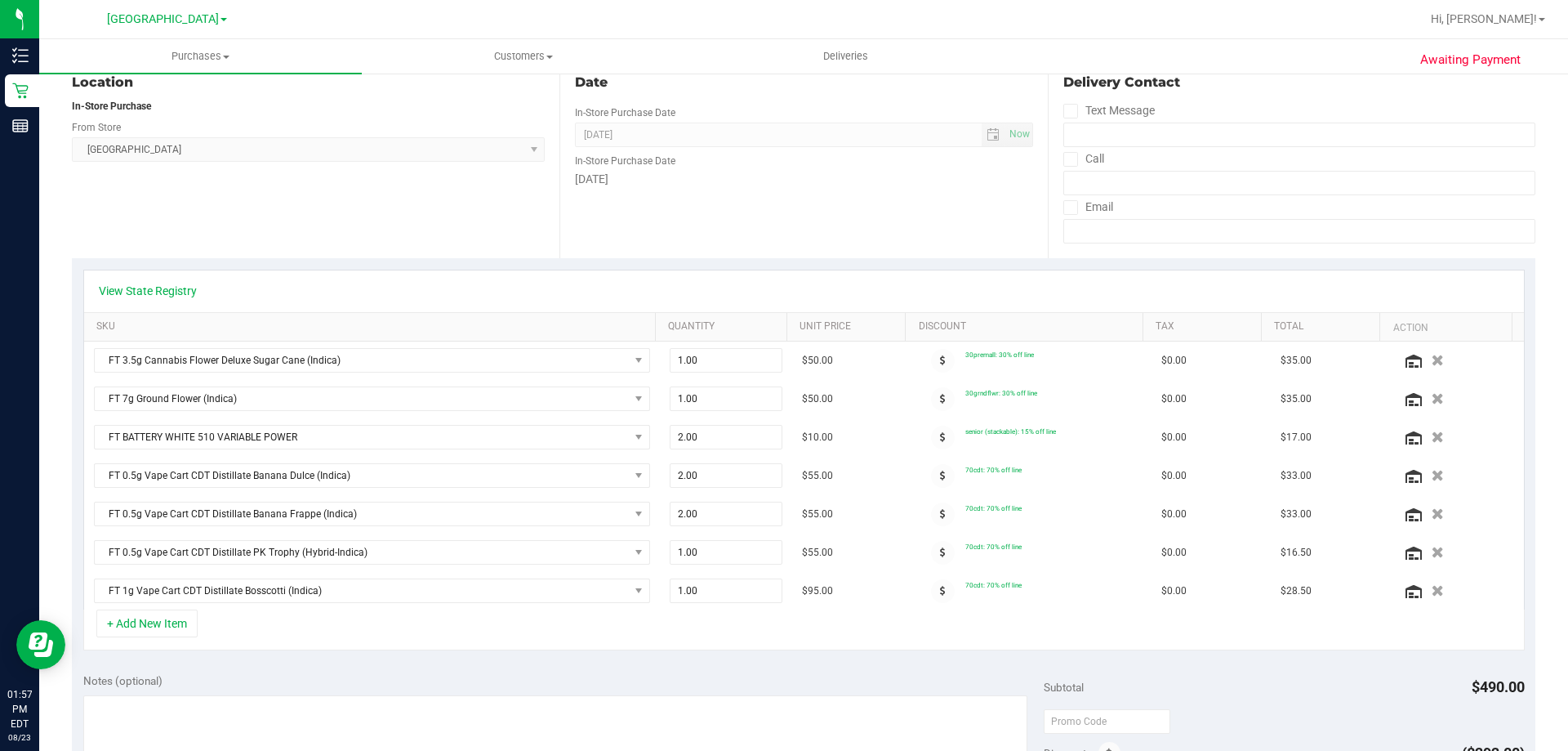
scroll to position [0, 0]
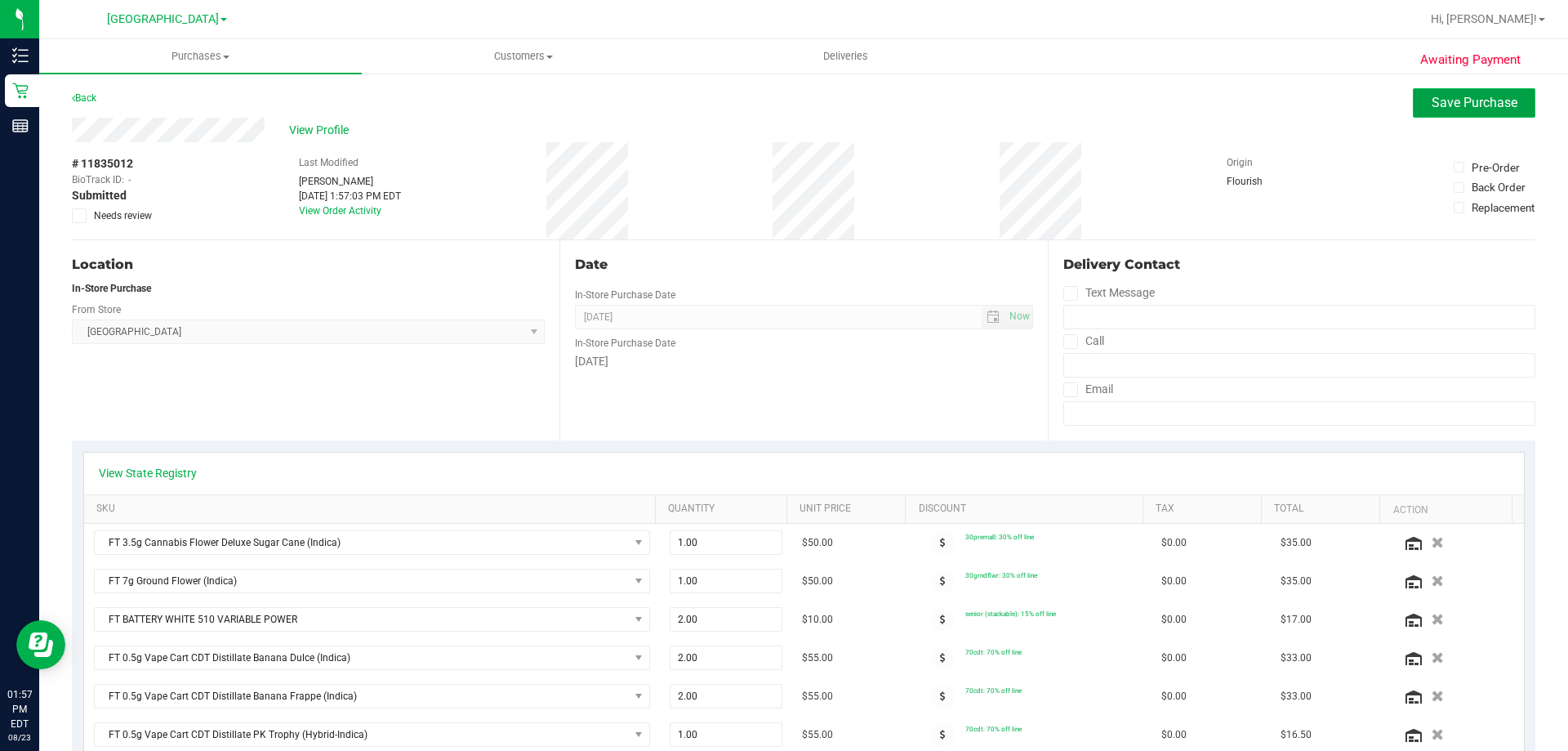
click at [1460, 109] on span "Save Purchase" at bounding box center [1474, 102] width 86 height 16
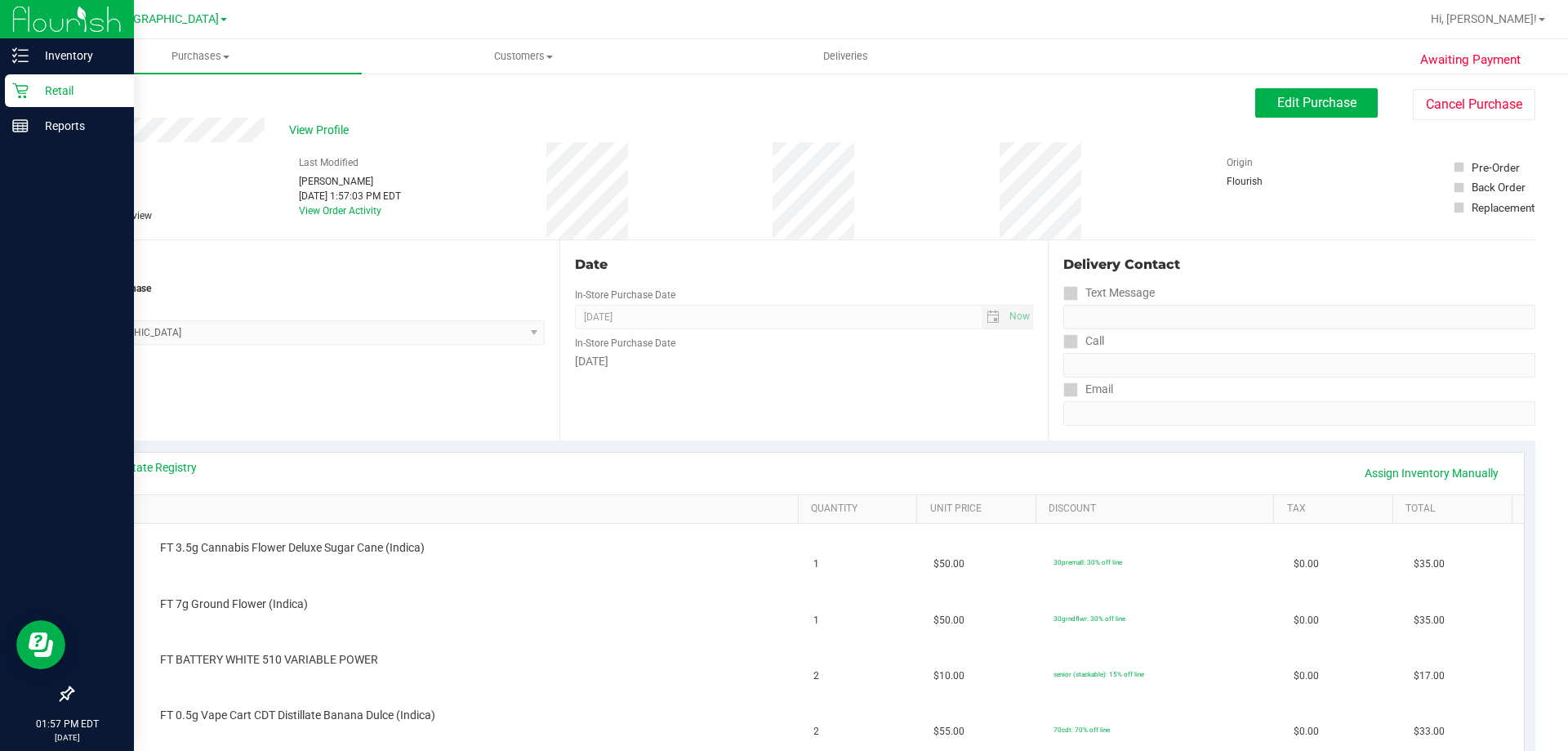
click at [14, 94] on icon at bounding box center [20, 91] width 16 height 16
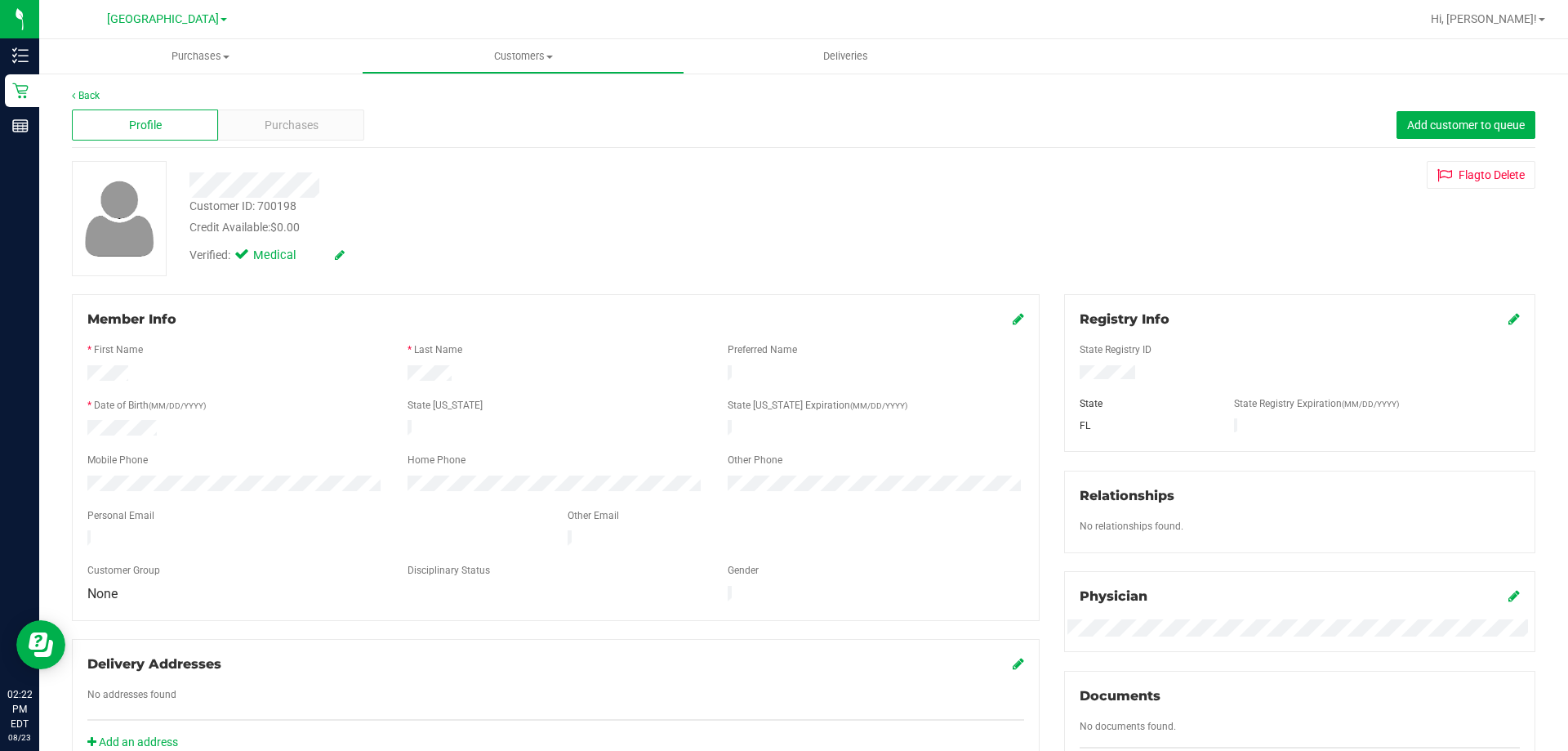
click at [65, 464] on div "Member Info * First Name * Last Name Preferred Name * Date of Birth (MM/DD/YYYY…" at bounding box center [556, 532] width 993 height 476
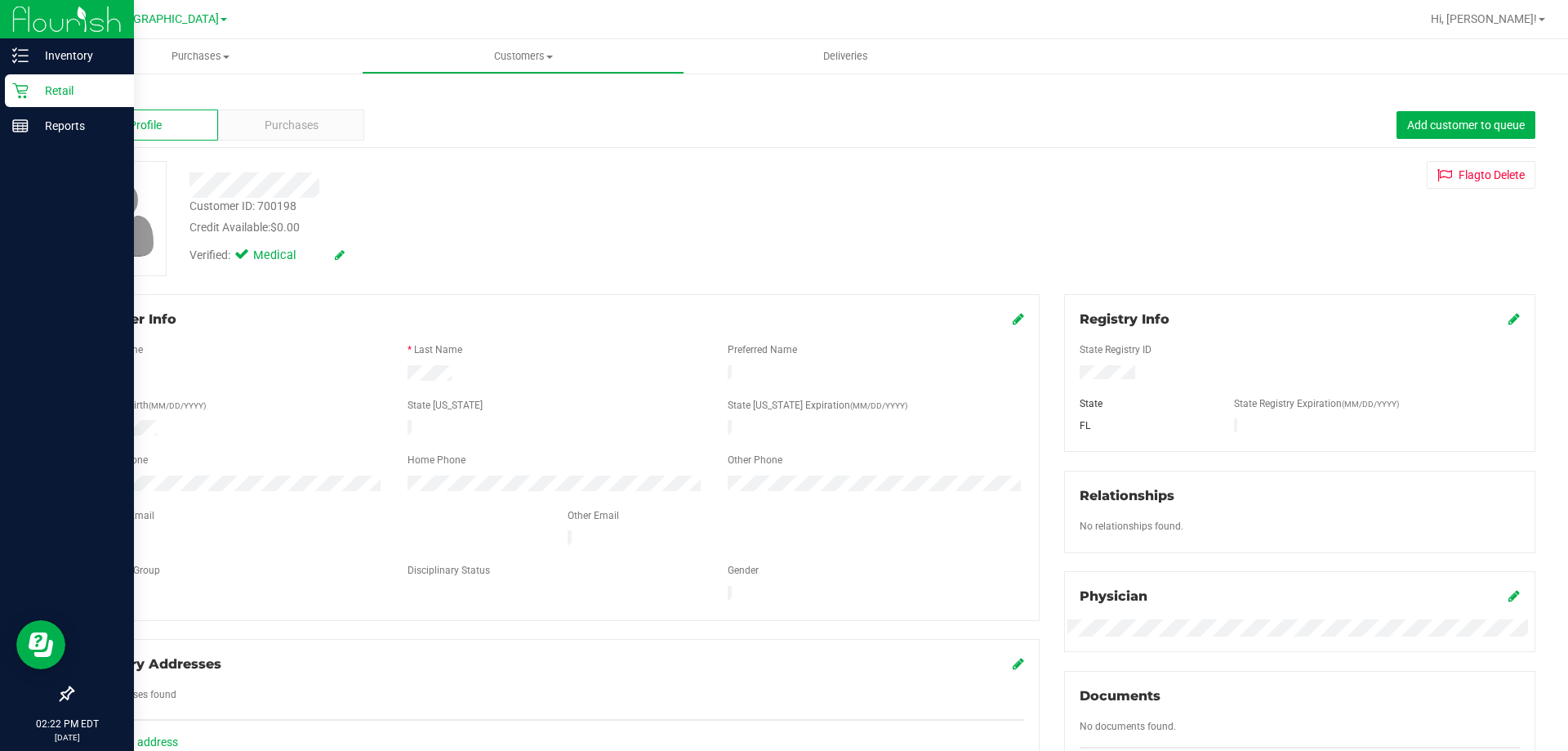
click at [30, 93] on p "Retail" at bounding box center [78, 91] width 98 height 20
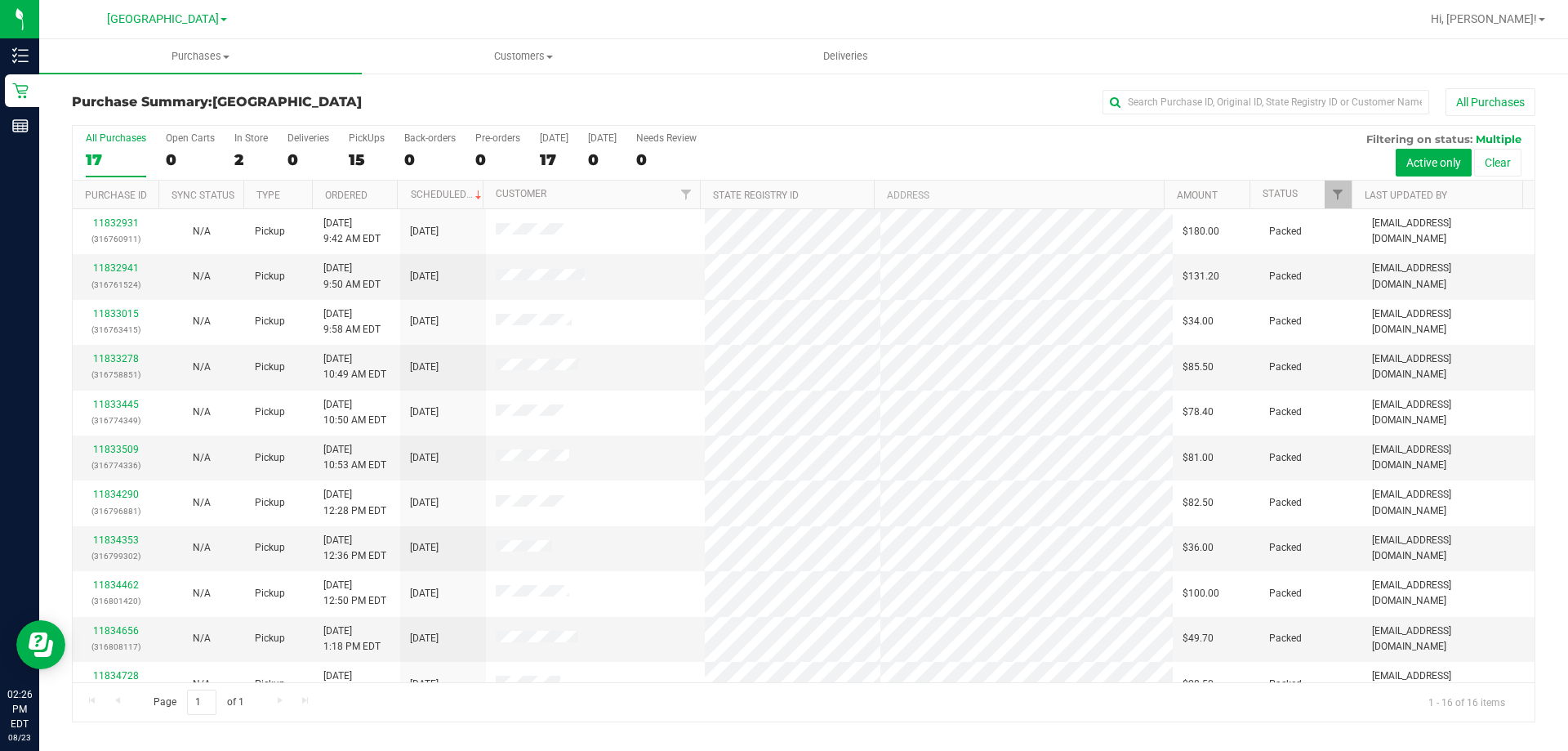
click at [1045, 79] on div "Purchase Summary: [GEOGRAPHIC_DATA] All Purchases All Purchases 17 Open Carts 0…" at bounding box center [803, 405] width 1529 height 666
